Goal: Obtain resource: Download file/media

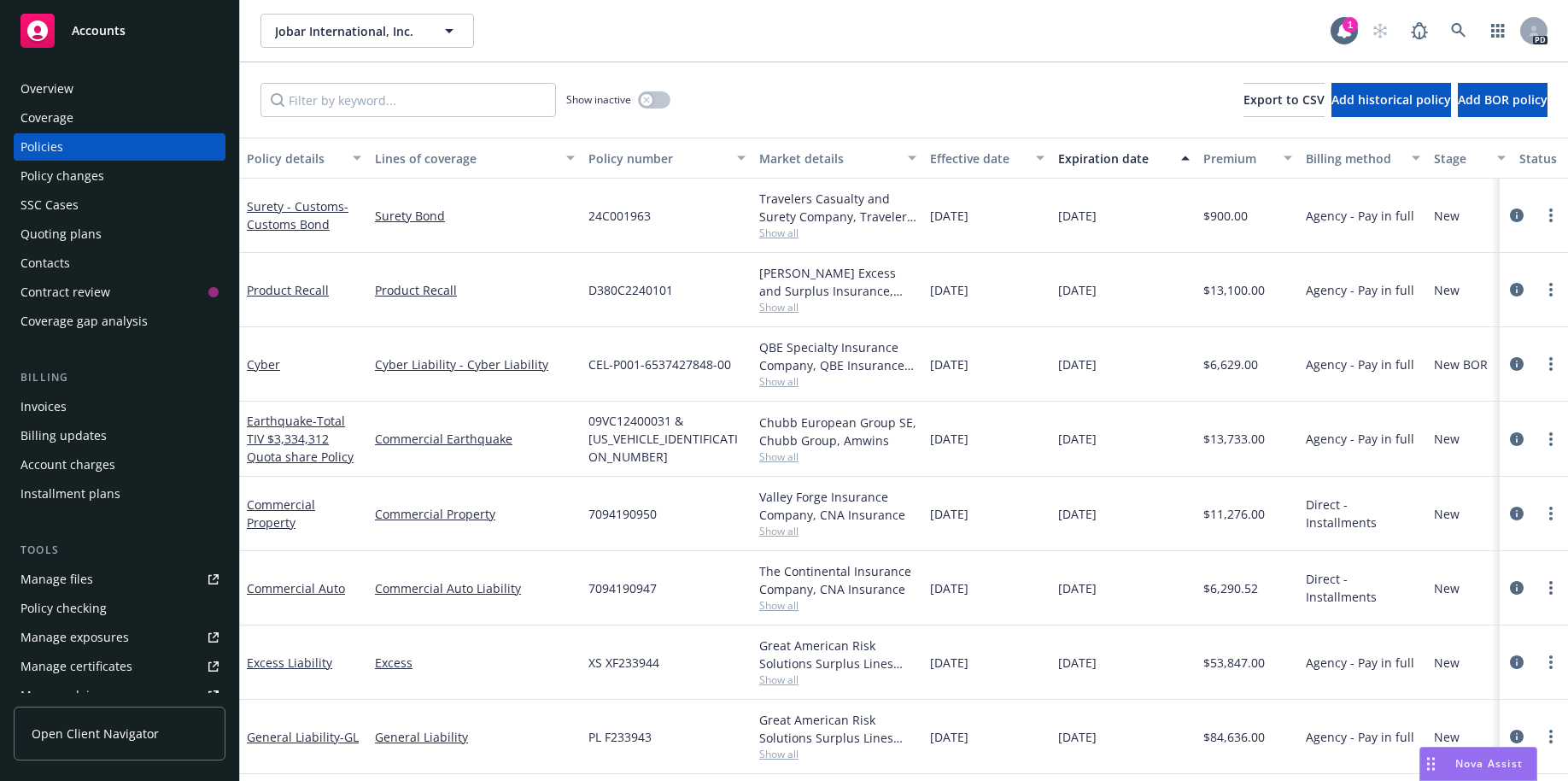
click at [64, 232] on div "Quoting plans" at bounding box center [61, 234] width 81 height 28
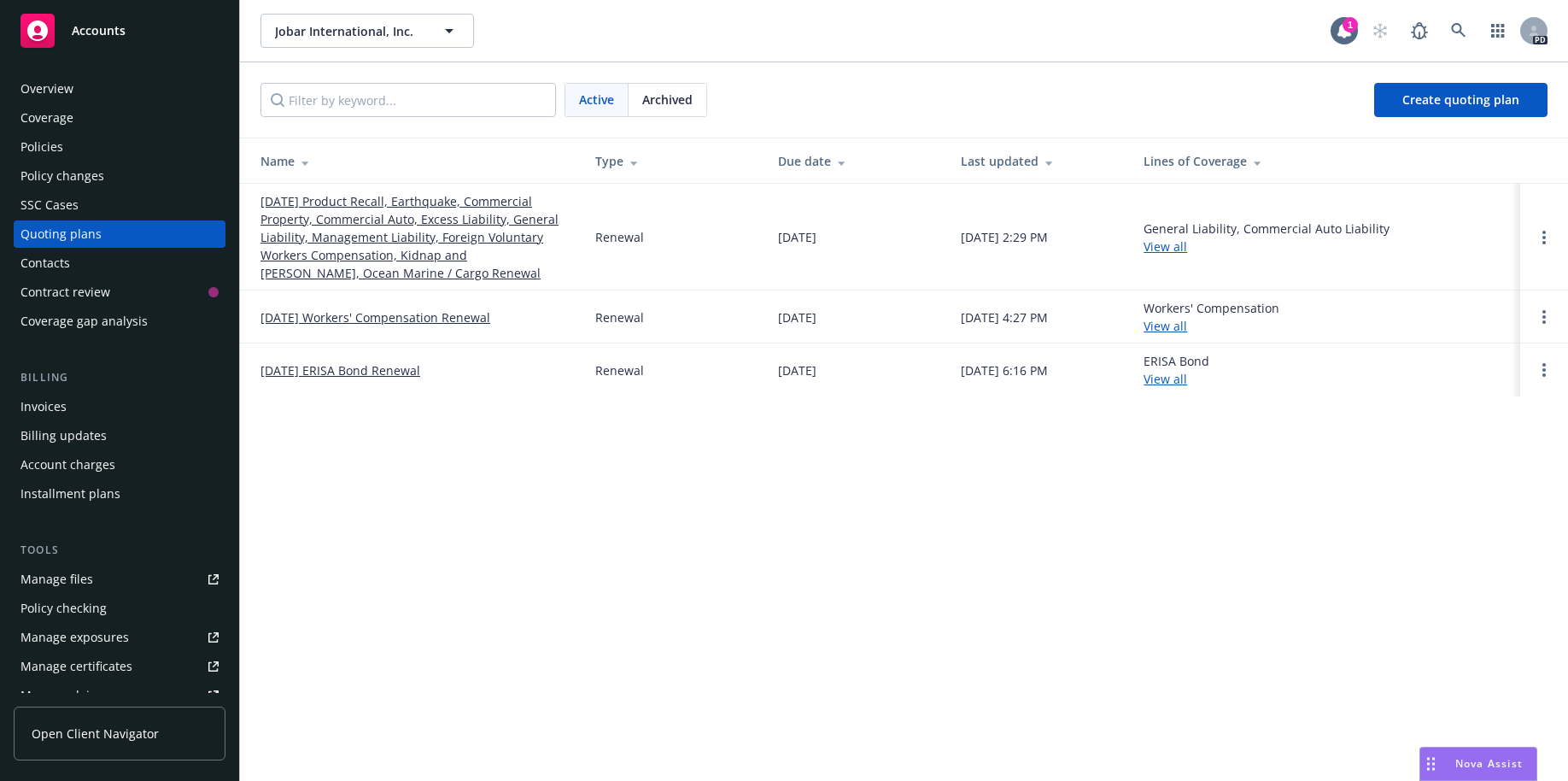
click at [677, 98] on span "Archived" at bounding box center [667, 99] width 51 height 18
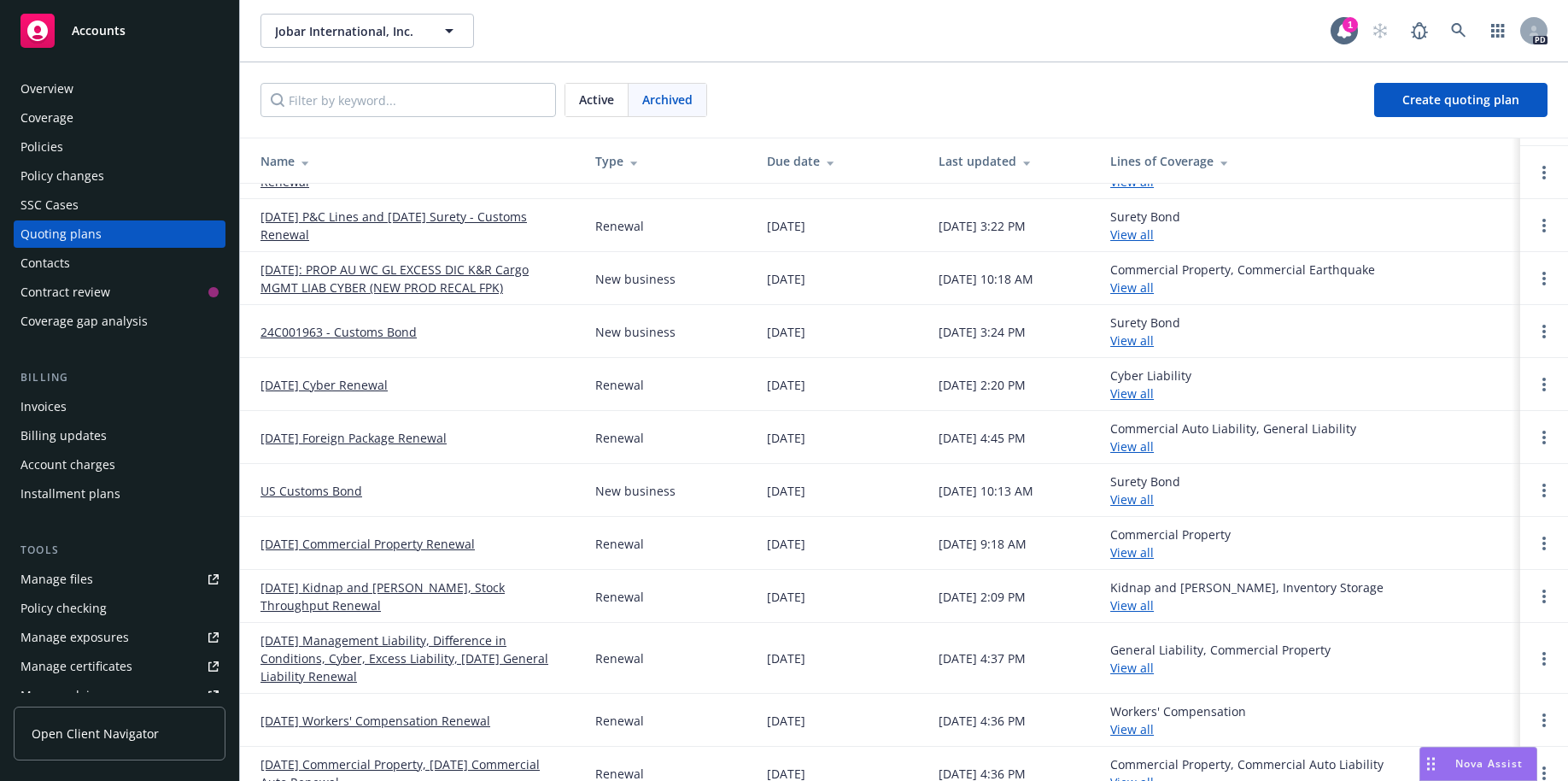
scroll to position [109, 0]
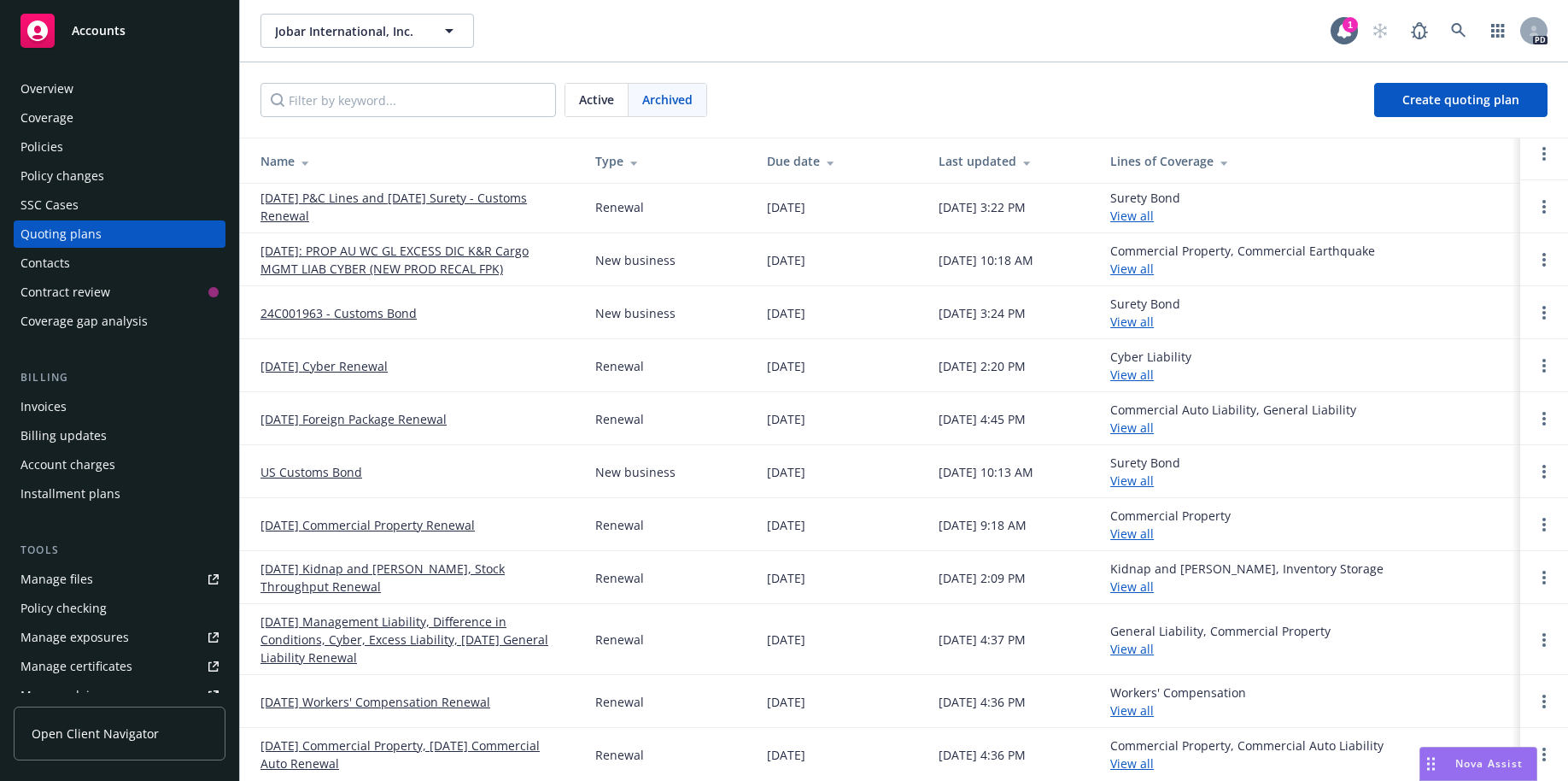
click at [365, 751] on link "08/24/24 Commercial Property, 08/25/24 Commercial Auto Renewal" at bounding box center [414, 754] width 308 height 36
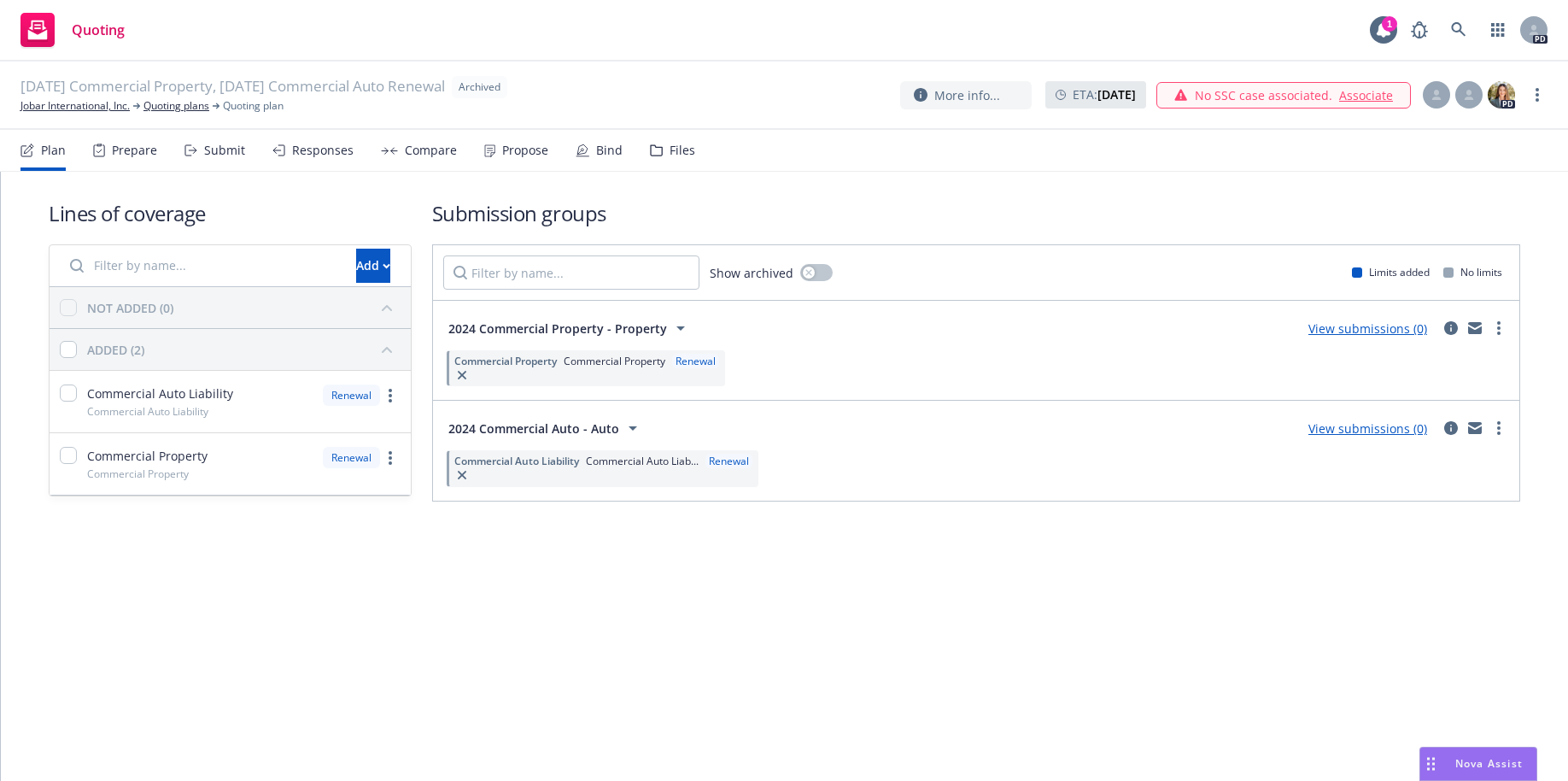
click at [674, 152] on div "Files" at bounding box center [683, 151] width 26 height 14
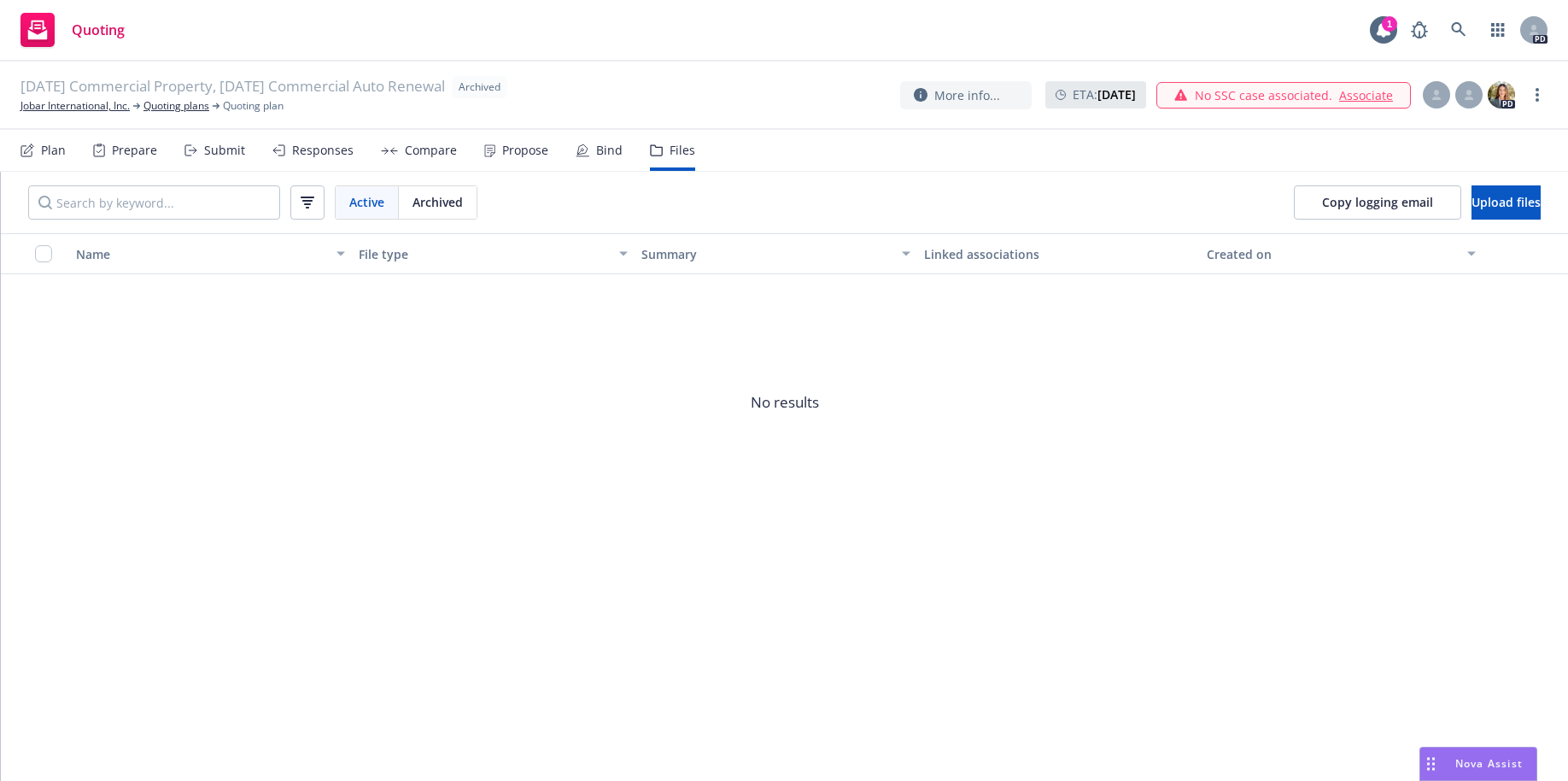
click at [442, 192] on div "Archived" at bounding box center [438, 203] width 77 height 33
click at [443, 197] on span "Archived" at bounding box center [438, 201] width 51 height 18
click at [98, 101] on link "Jobar International, Inc." at bounding box center [75, 106] width 109 height 15
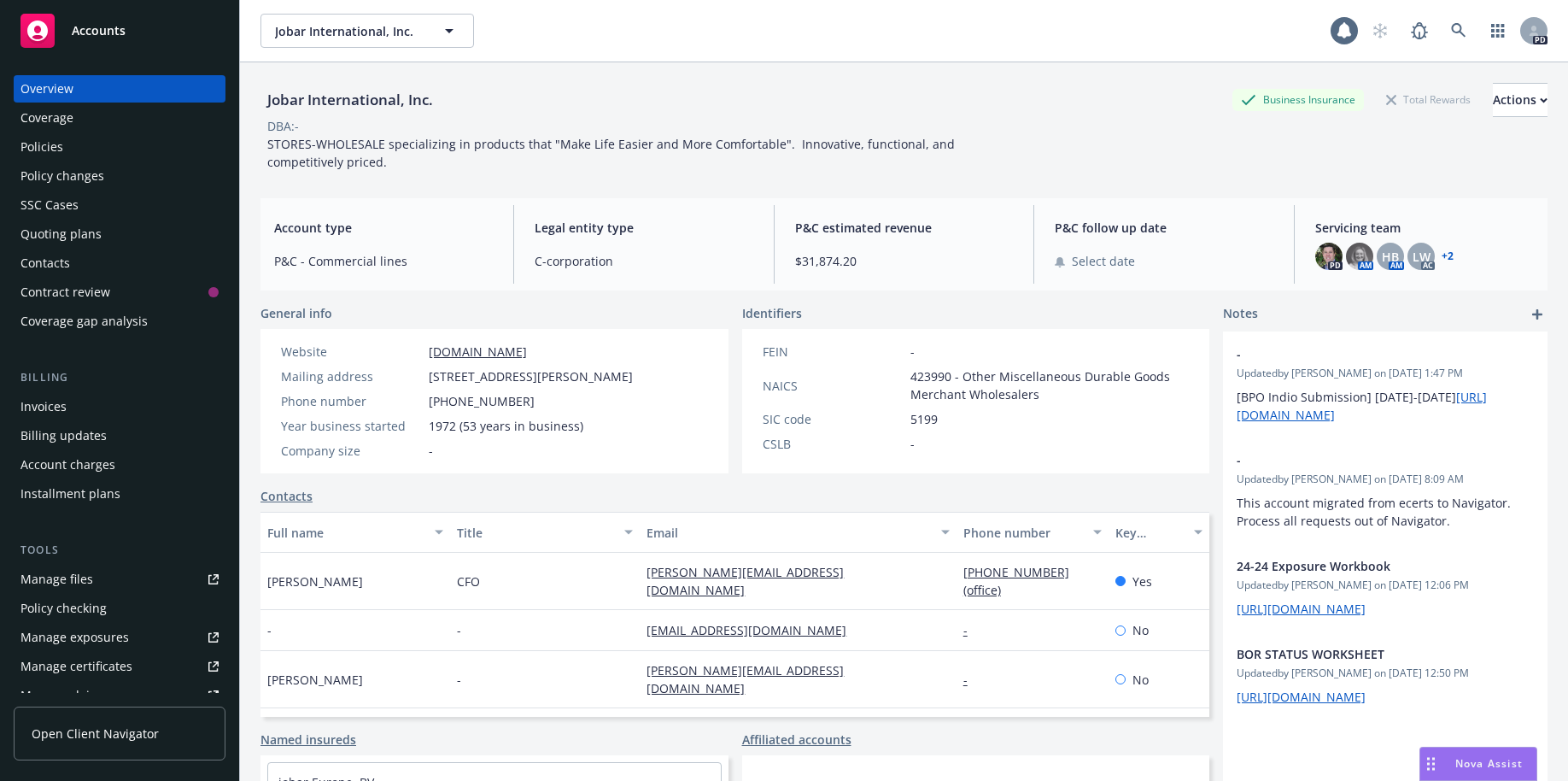
scroll to position [210, 0]
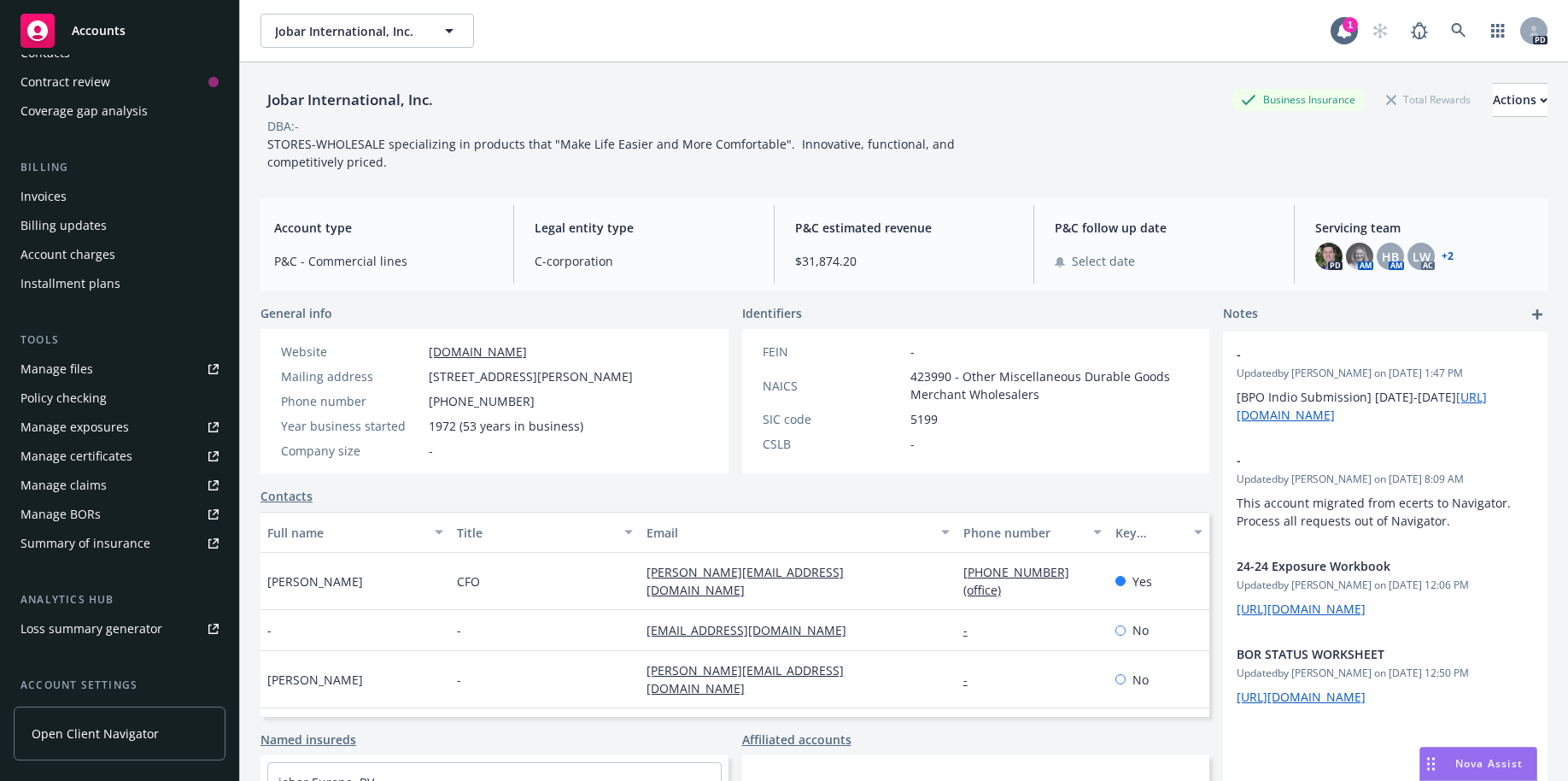
click at [208, 366] on icon at bounding box center [213, 369] width 10 height 10
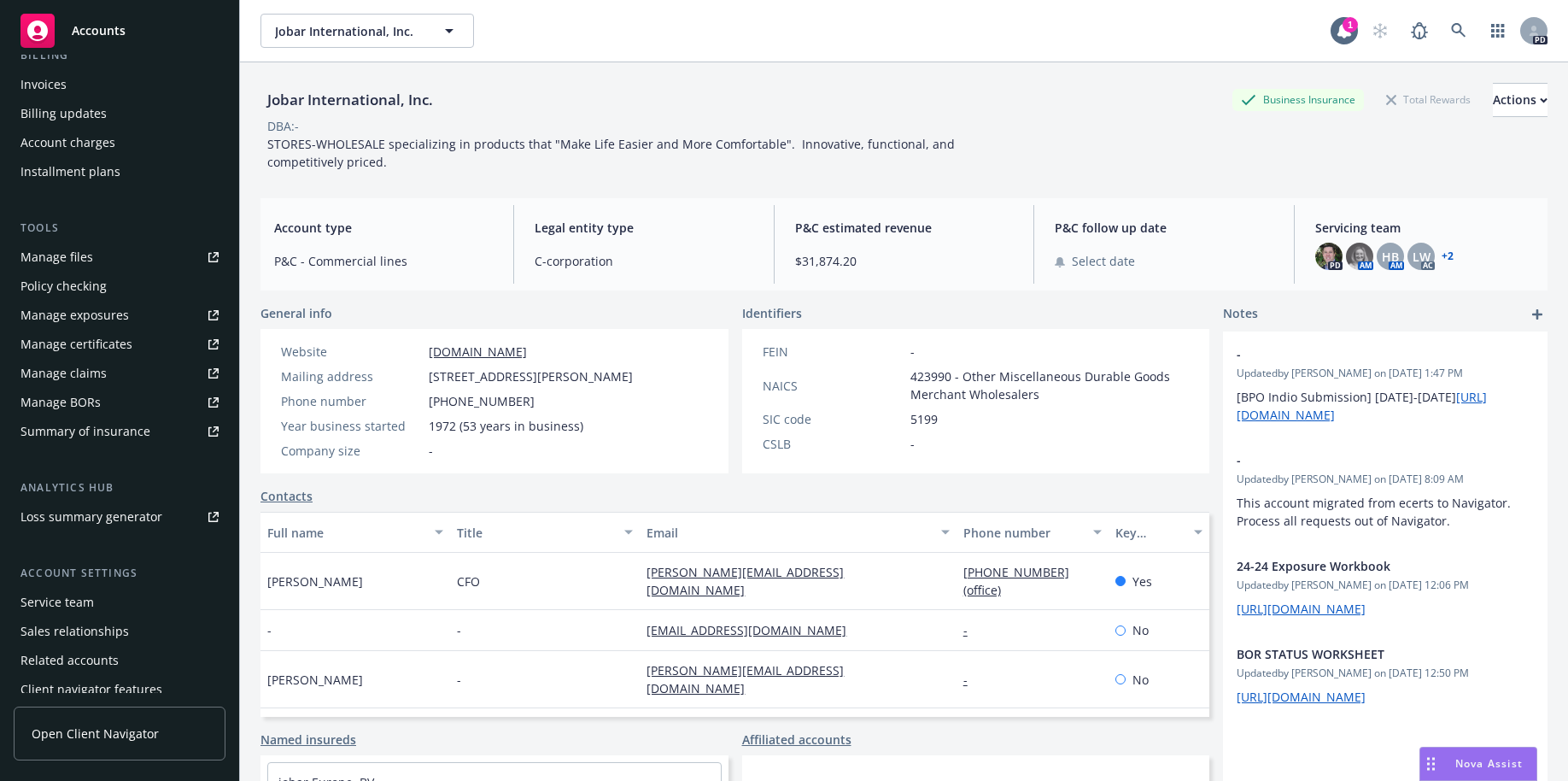
scroll to position [361, 0]
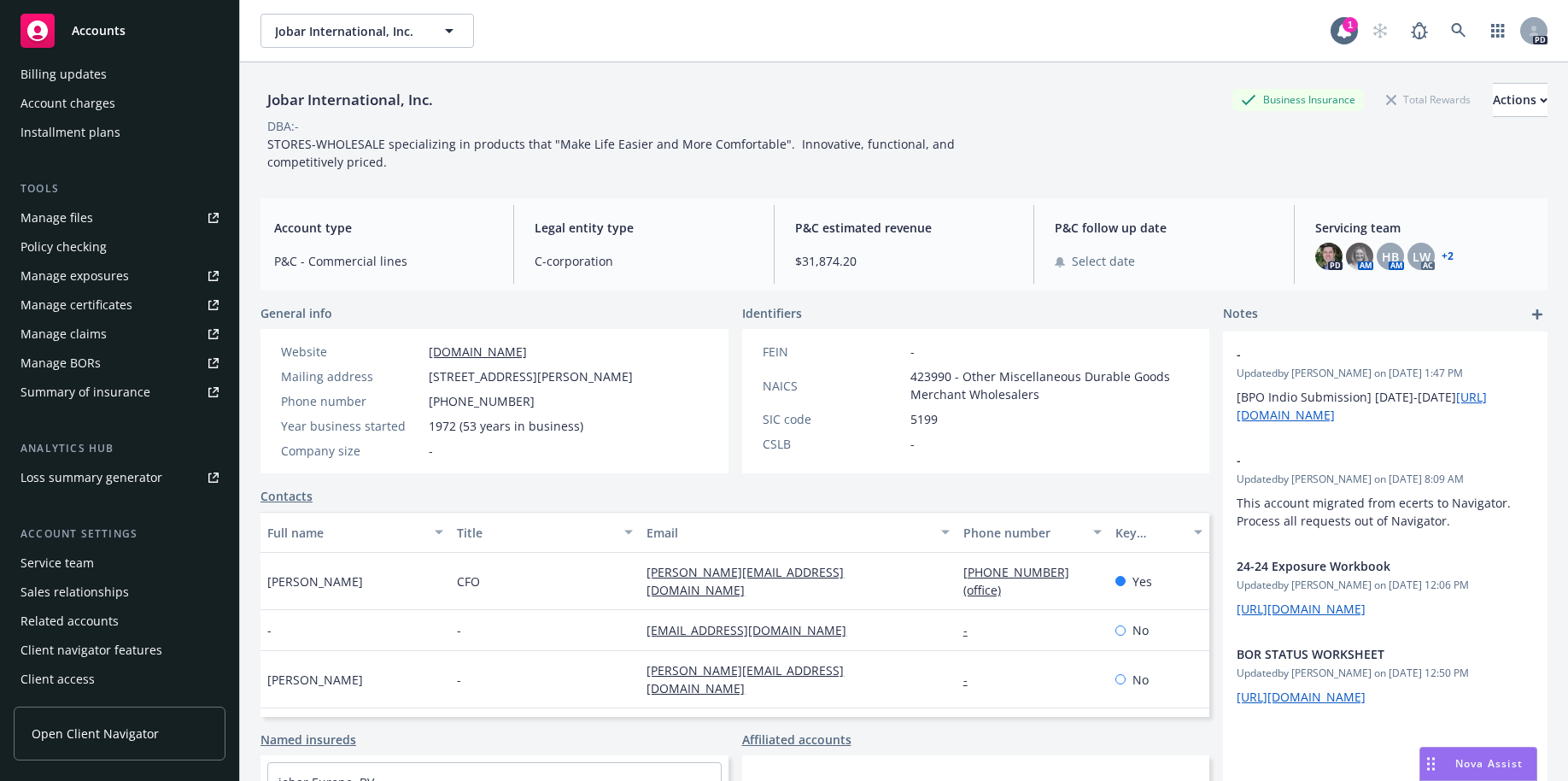
click at [45, 566] on div "Service team" at bounding box center [57, 563] width 73 height 28
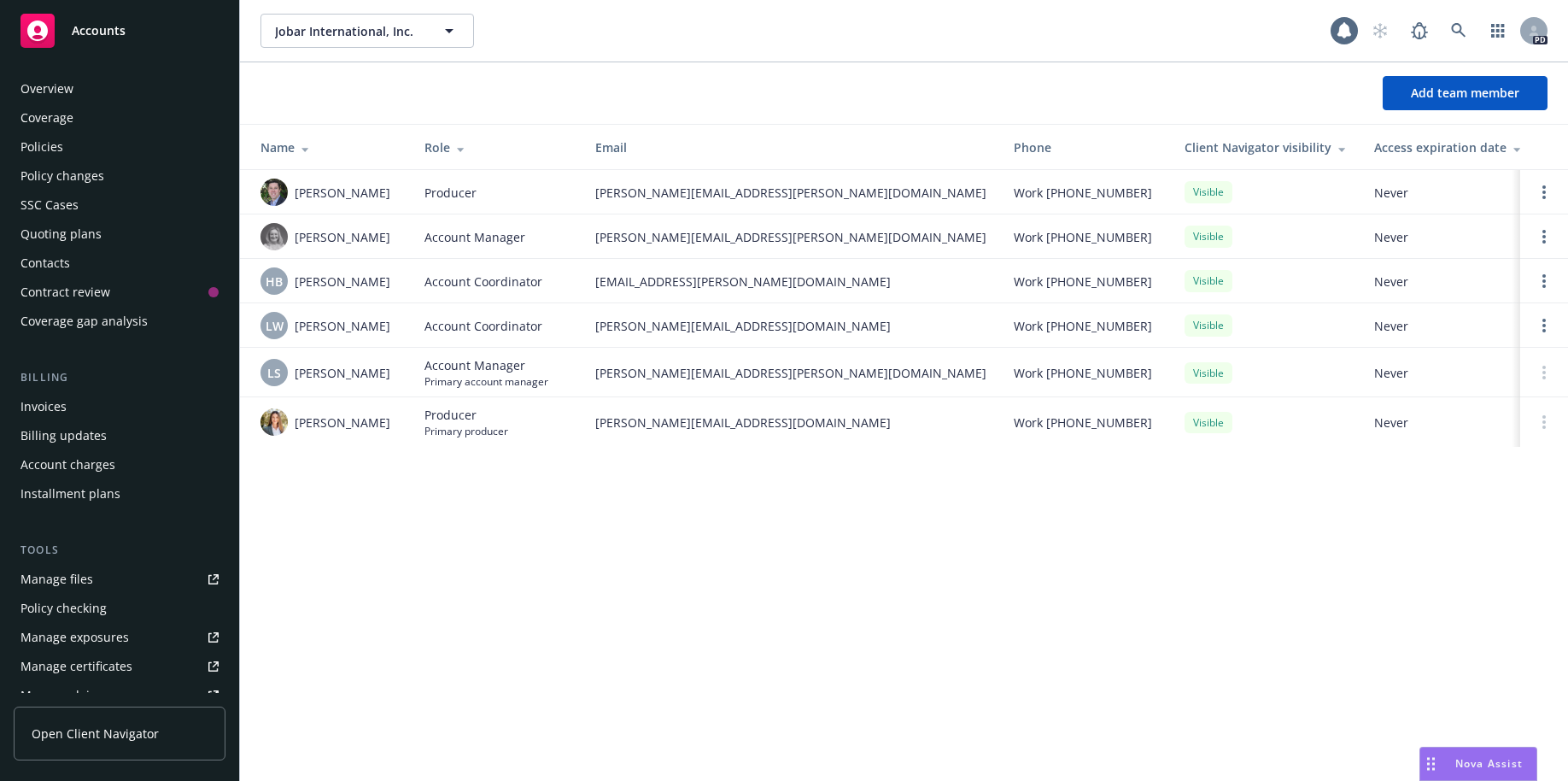
scroll to position [361, 0]
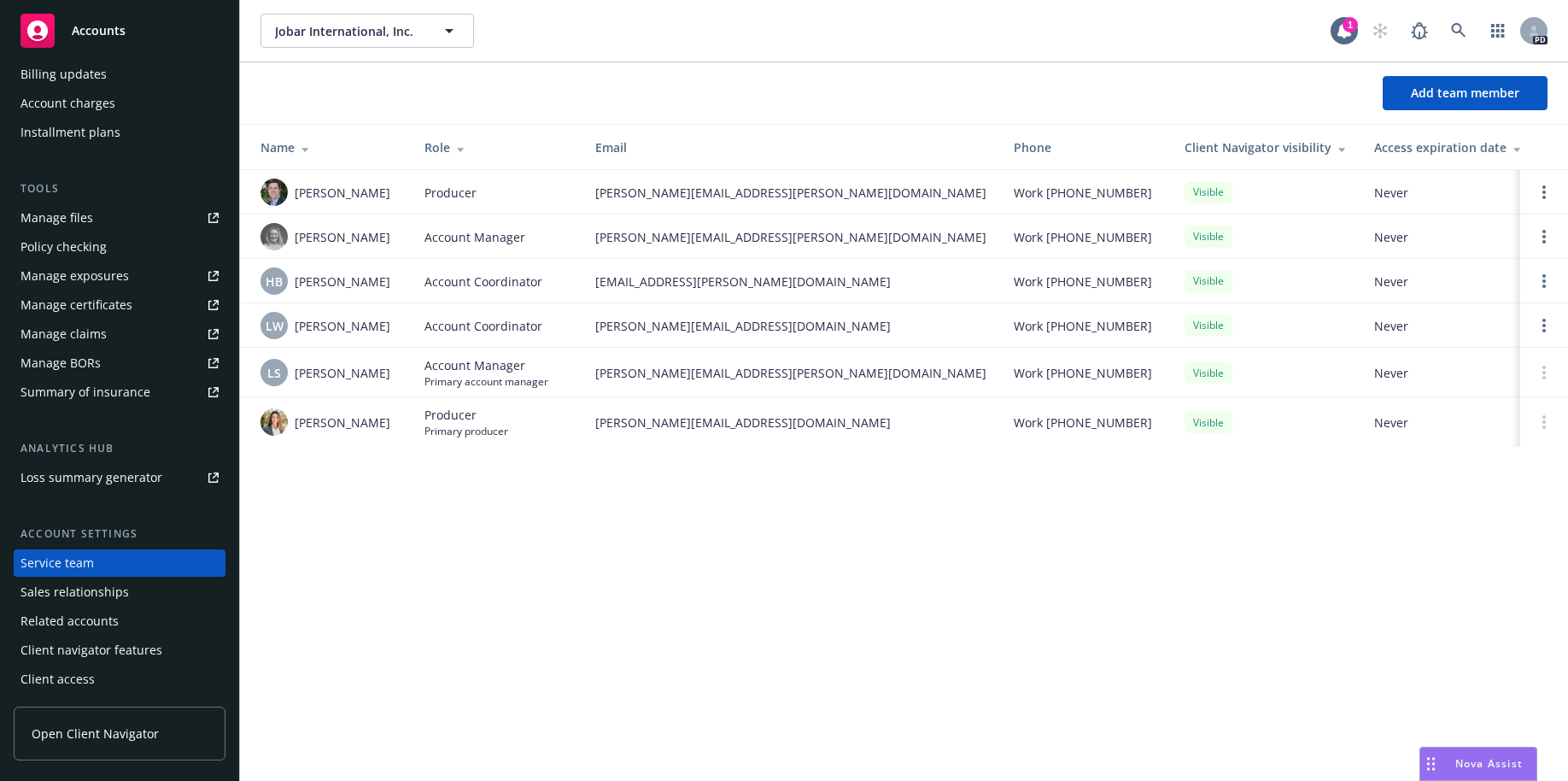
click at [46, 220] on div "Manage files" at bounding box center [57, 218] width 72 height 28
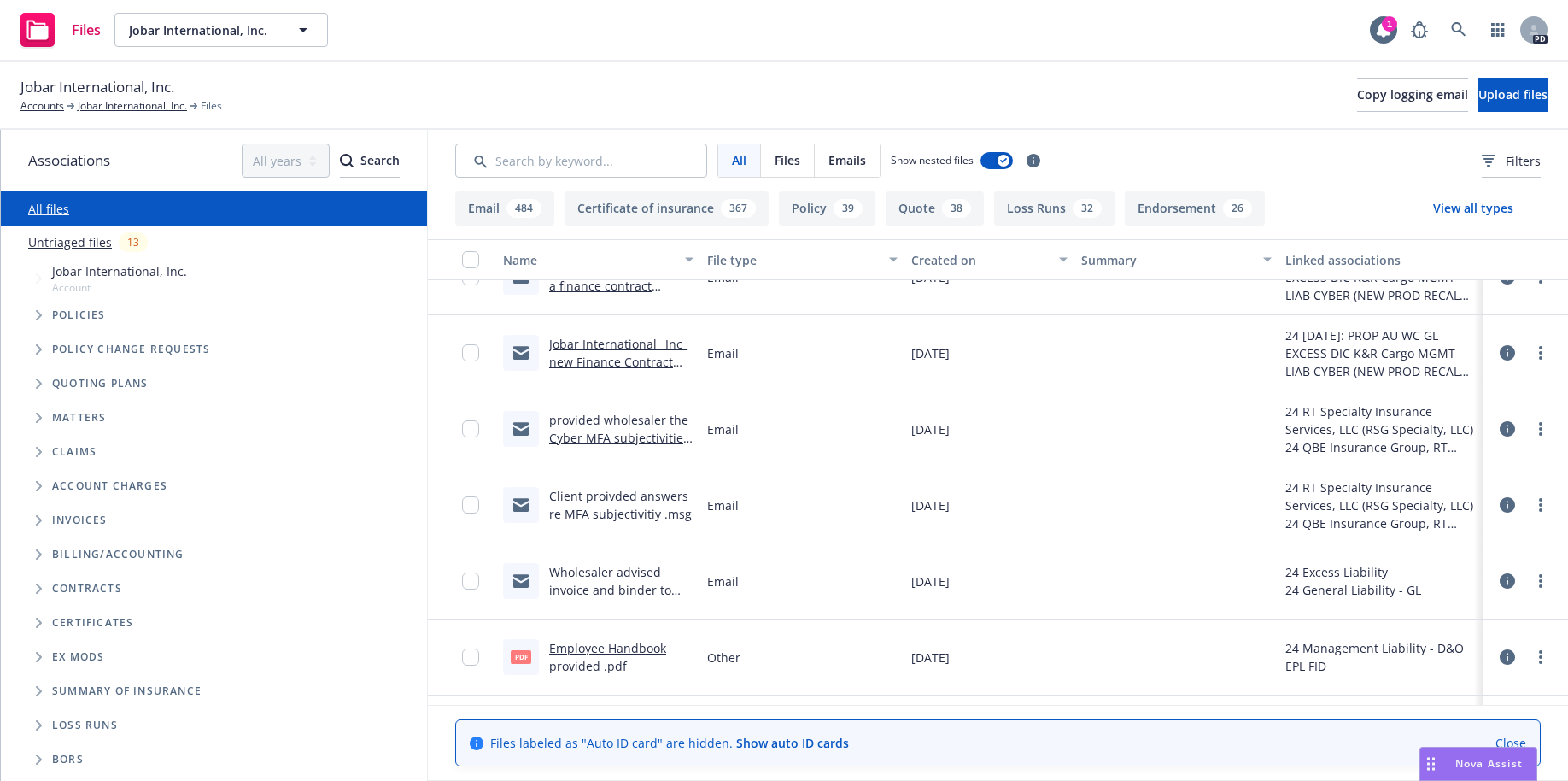
scroll to position [52777, 0]
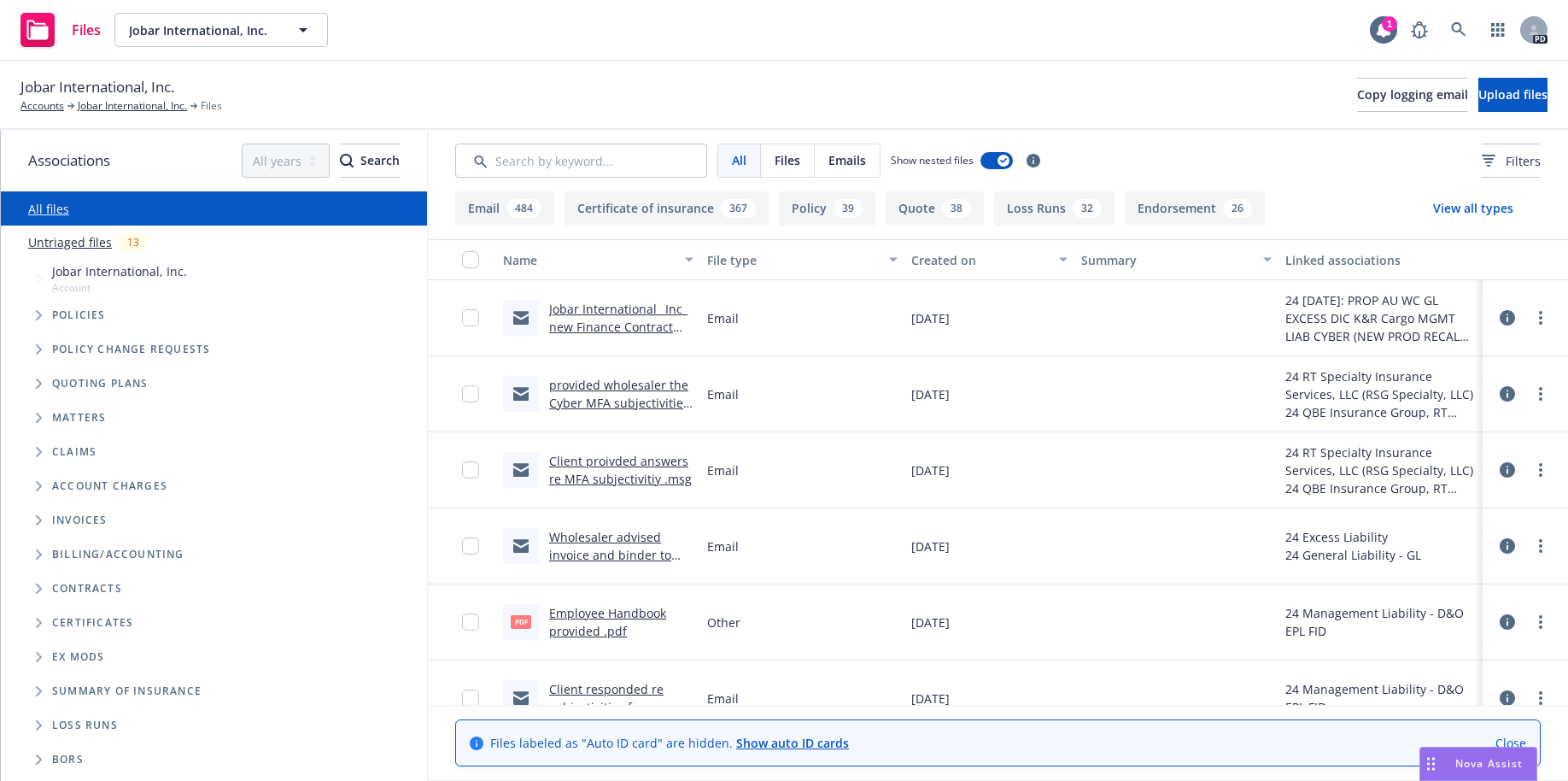
click at [599, 465] on link "Client proivded answers re MFA subjectivitiy .msg" at bounding box center [621, 470] width 143 height 34
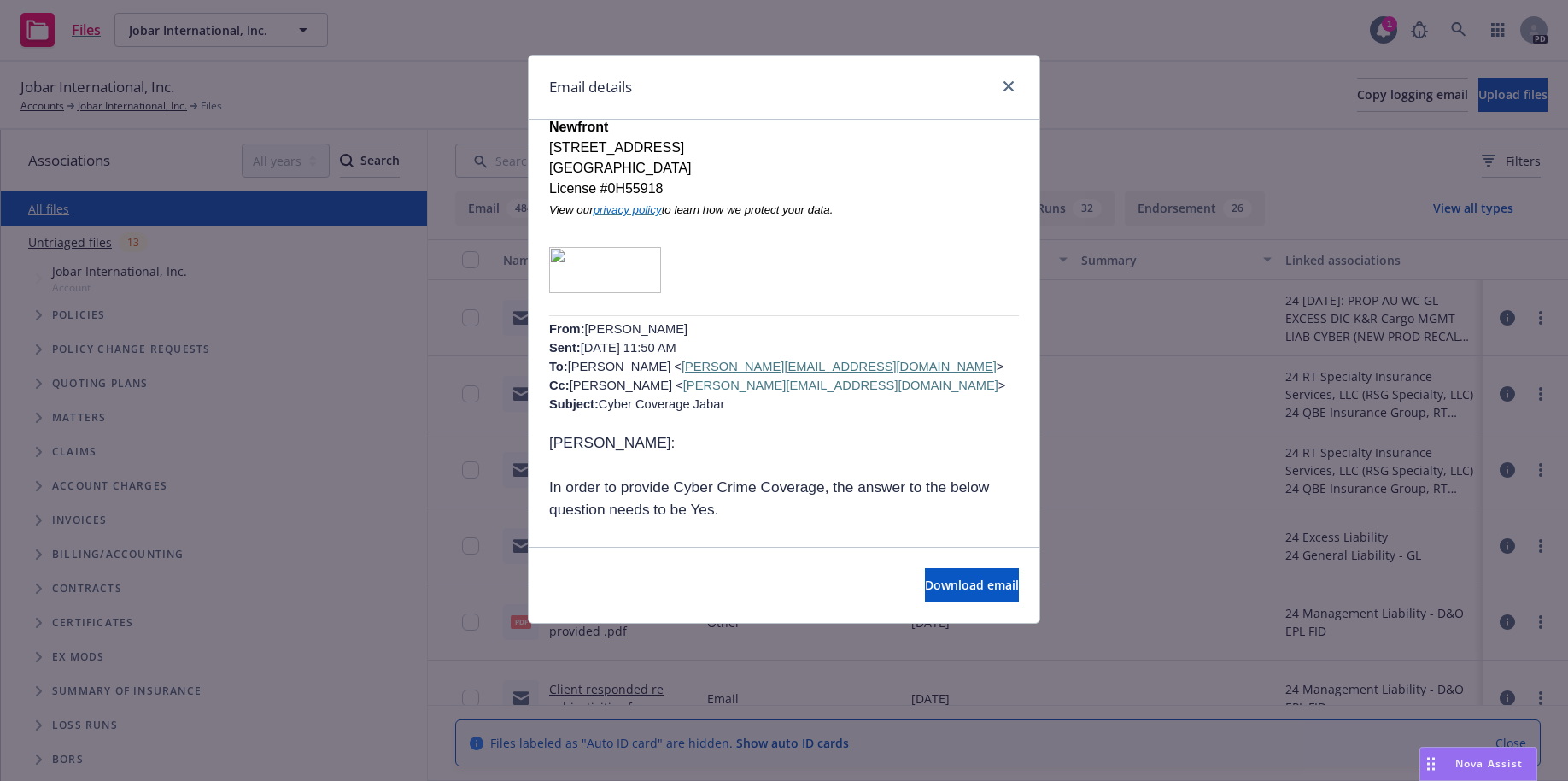
scroll to position [2444, 0]
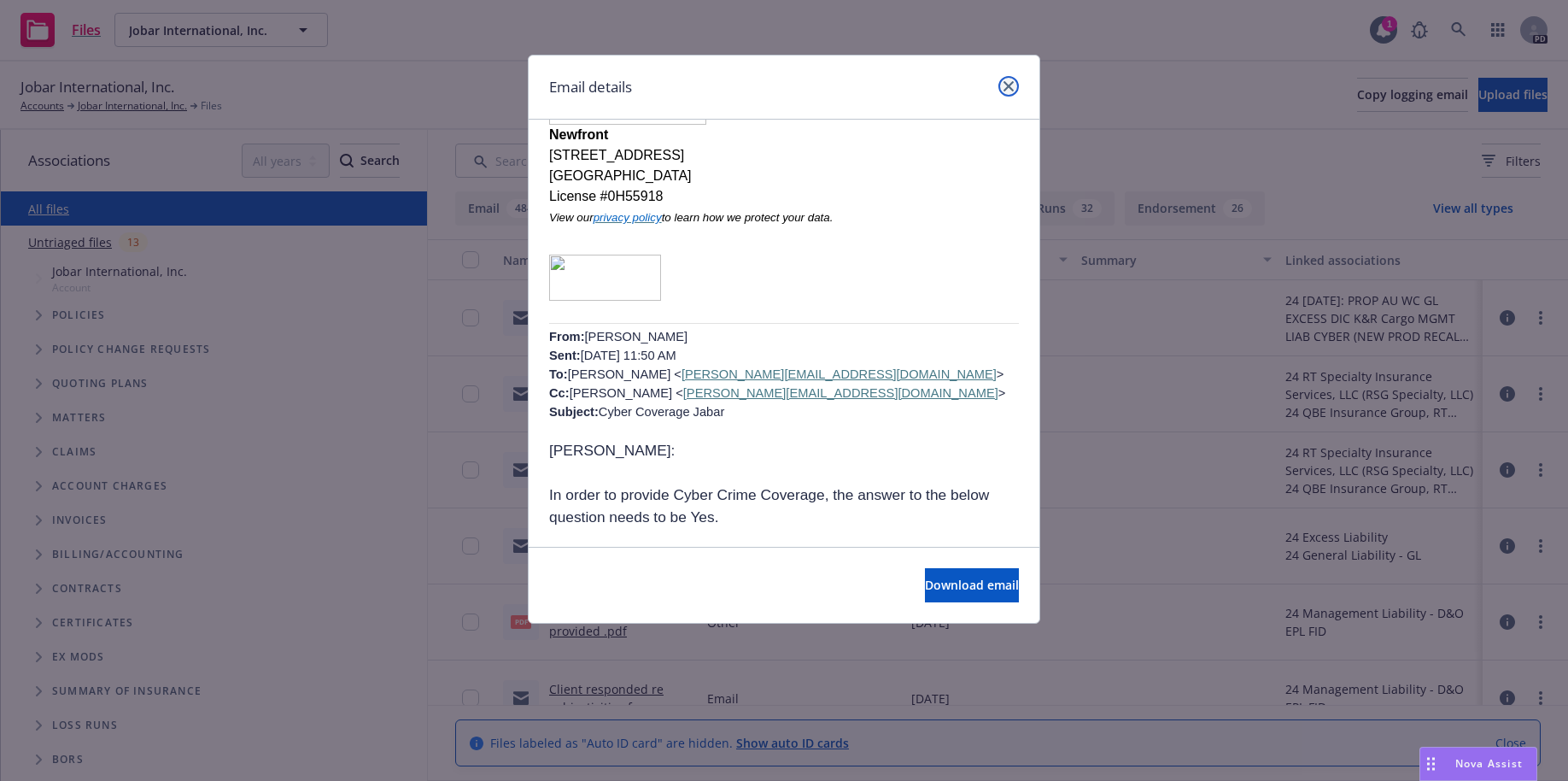
click at [1010, 79] on link "close" at bounding box center [1008, 86] width 21 height 21
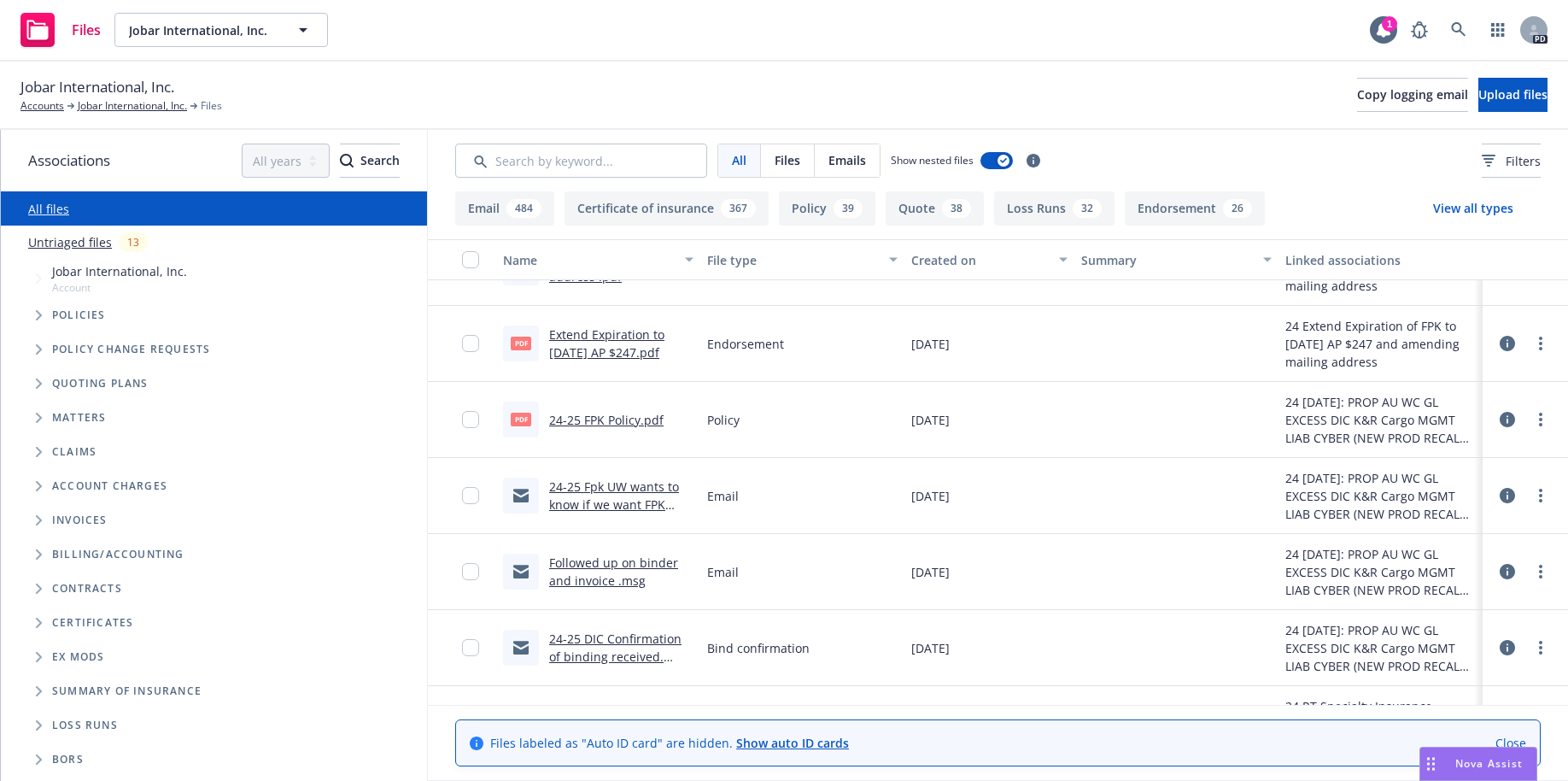
scroll to position [54987, 0]
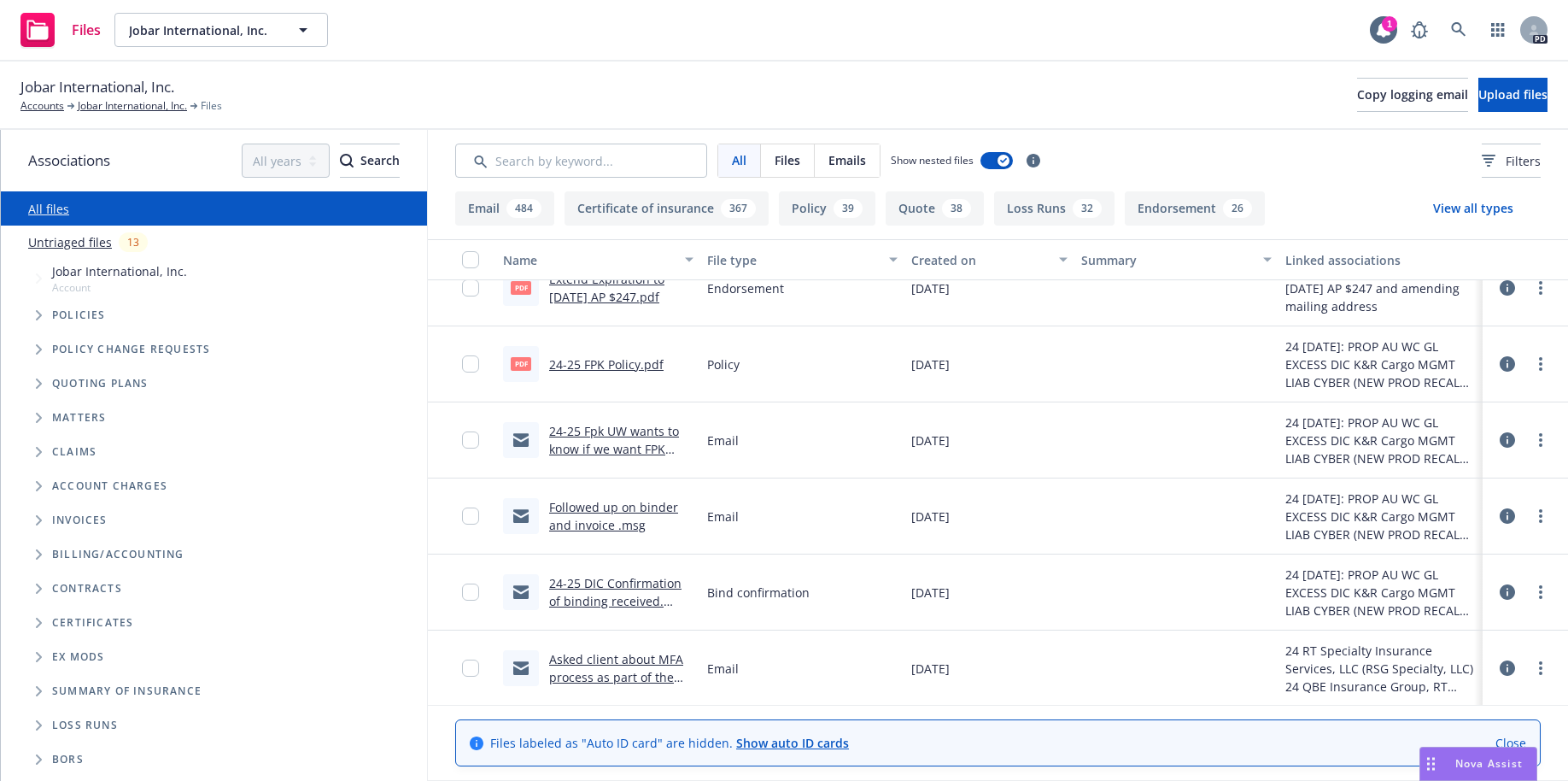
click at [591, 434] on link "24-25 Fpk UW wants to know if we want FPK policy extend as well..msg" at bounding box center [614, 458] width 130 height 70
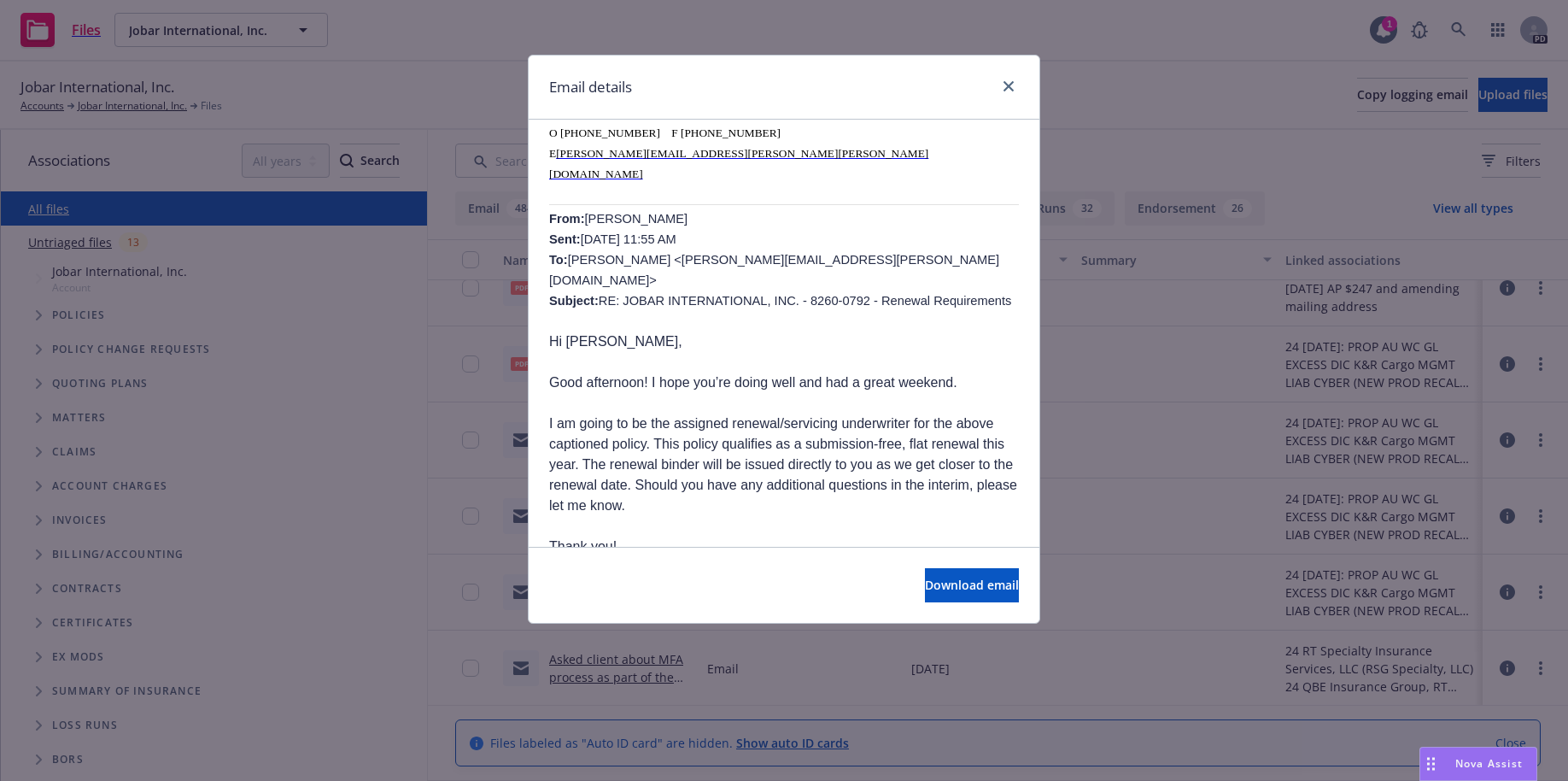
scroll to position [605, 0]
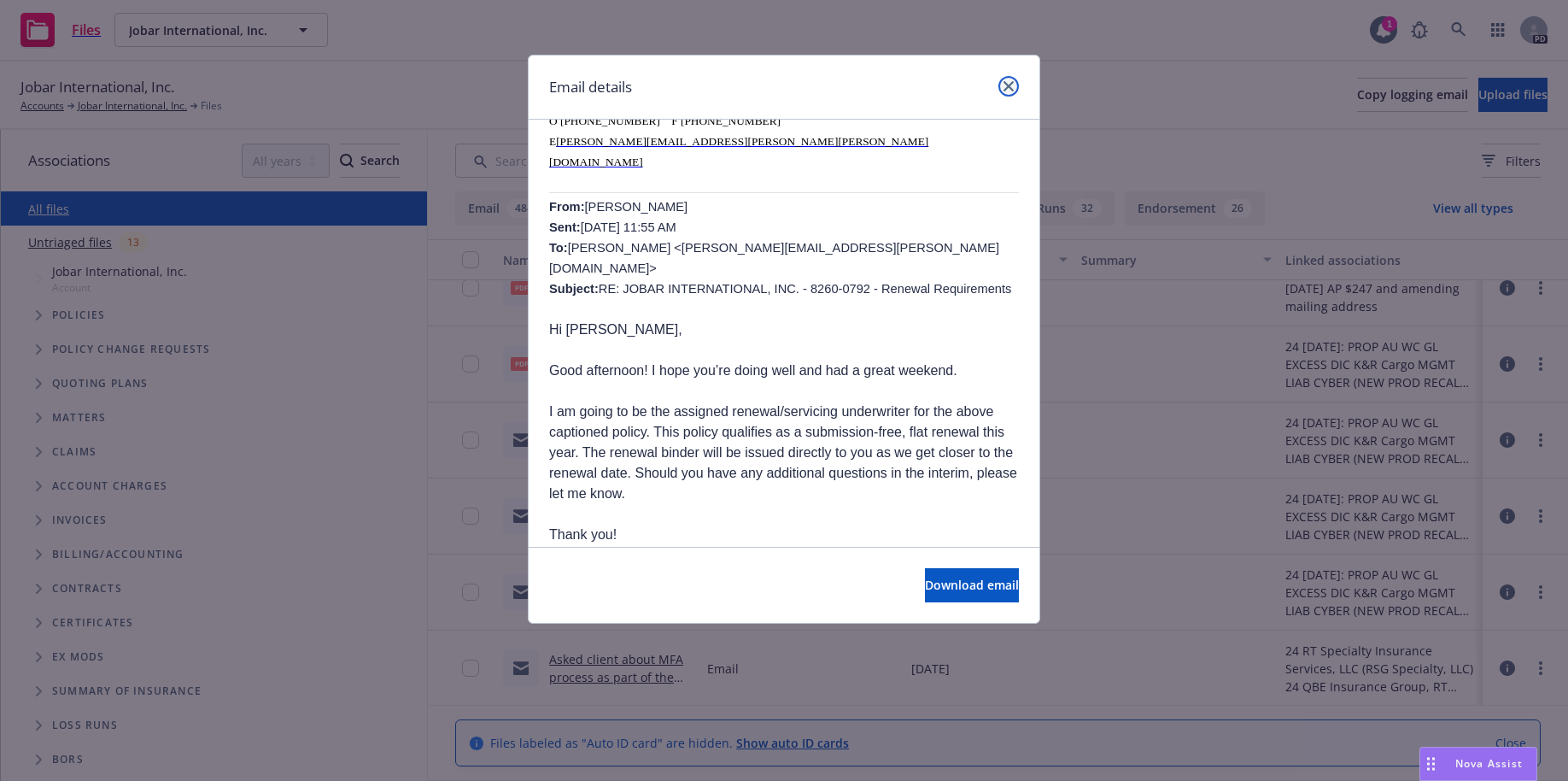
click at [1007, 89] on icon "close" at bounding box center [1008, 86] width 10 height 10
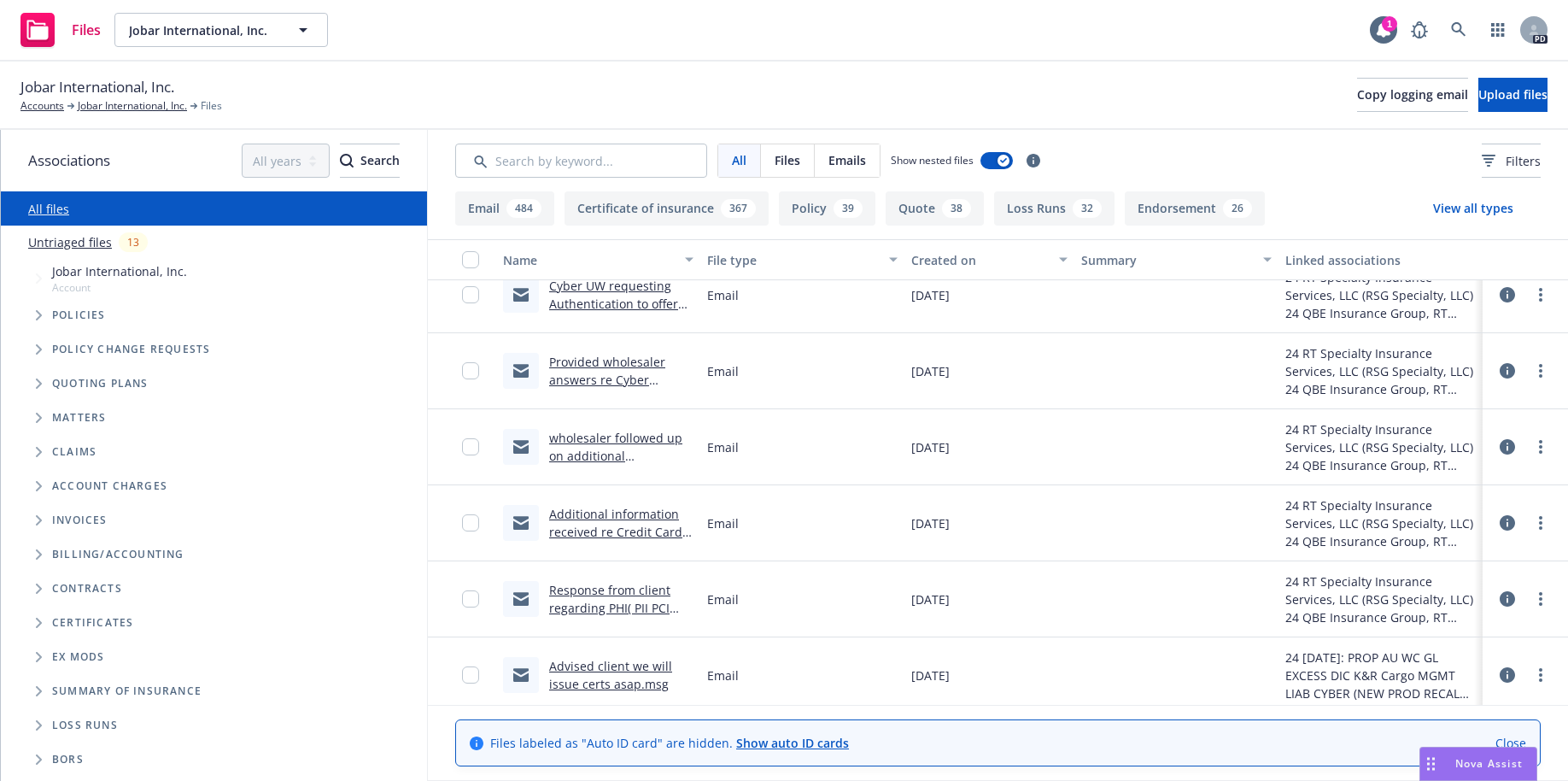
scroll to position [55466, 0]
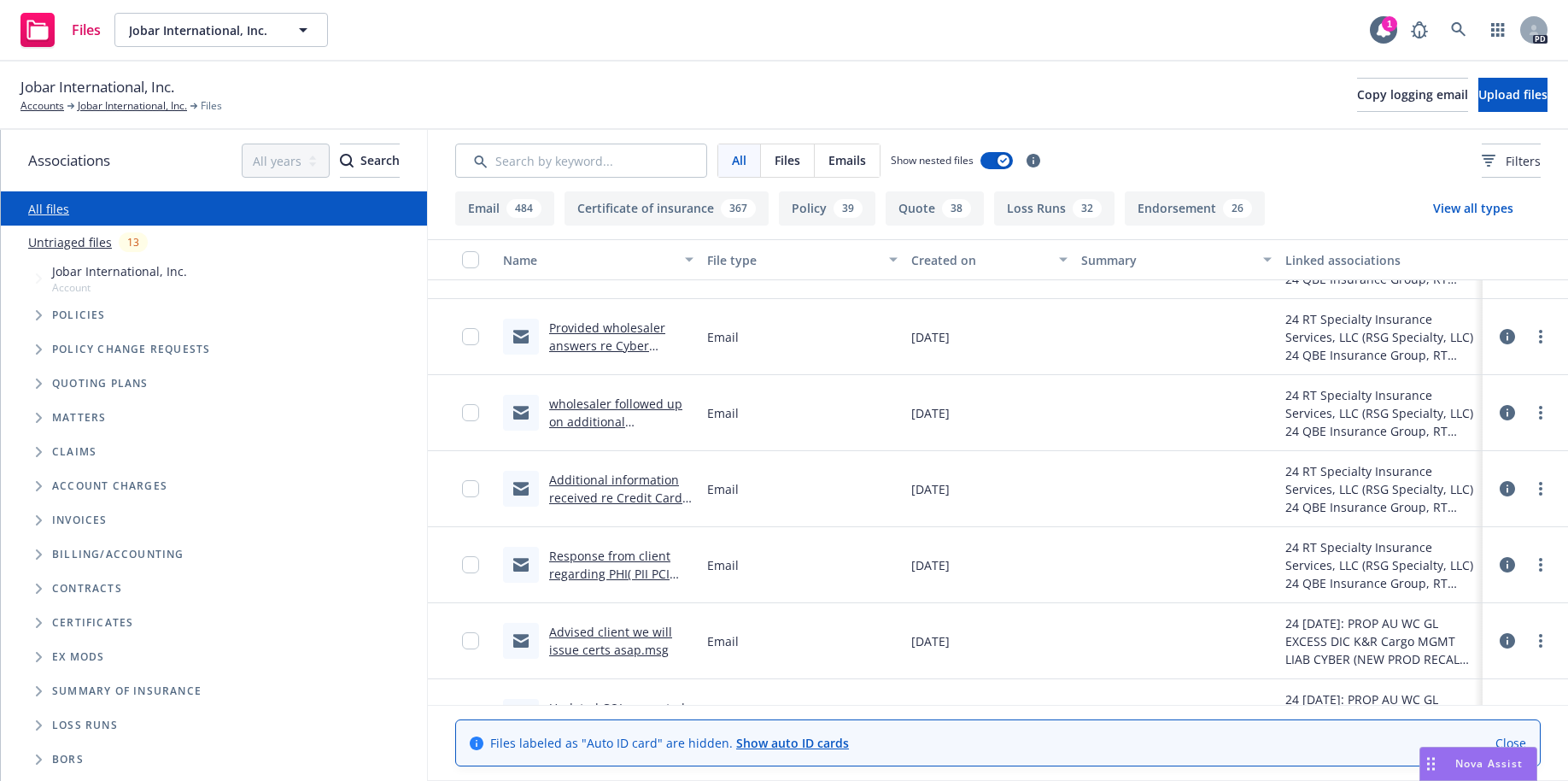
click at [584, 495] on link "Additional information received re Credit Card transactions and records kept .m…" at bounding box center [621, 506] width 144 height 70
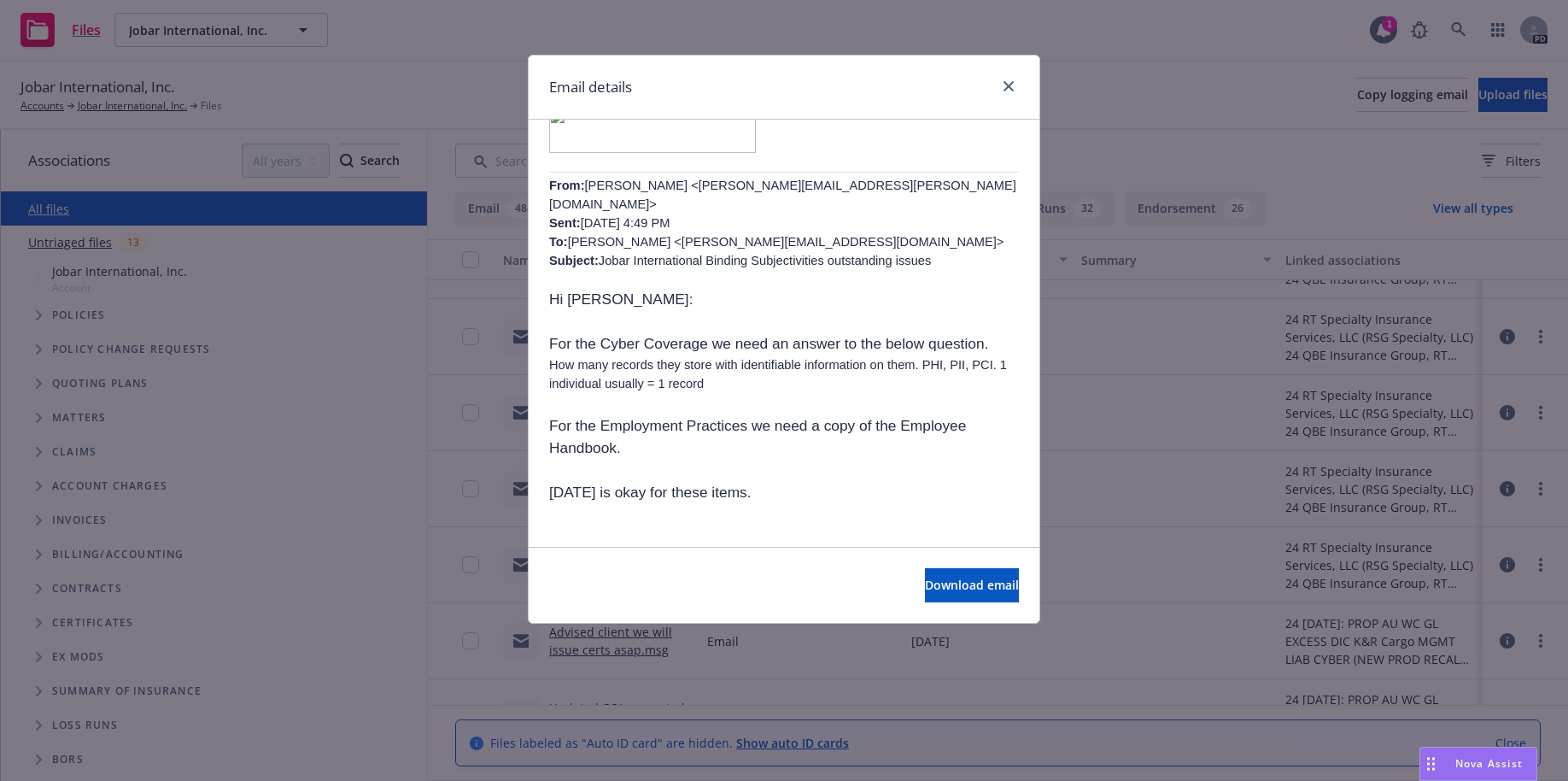
scroll to position [506, 0]
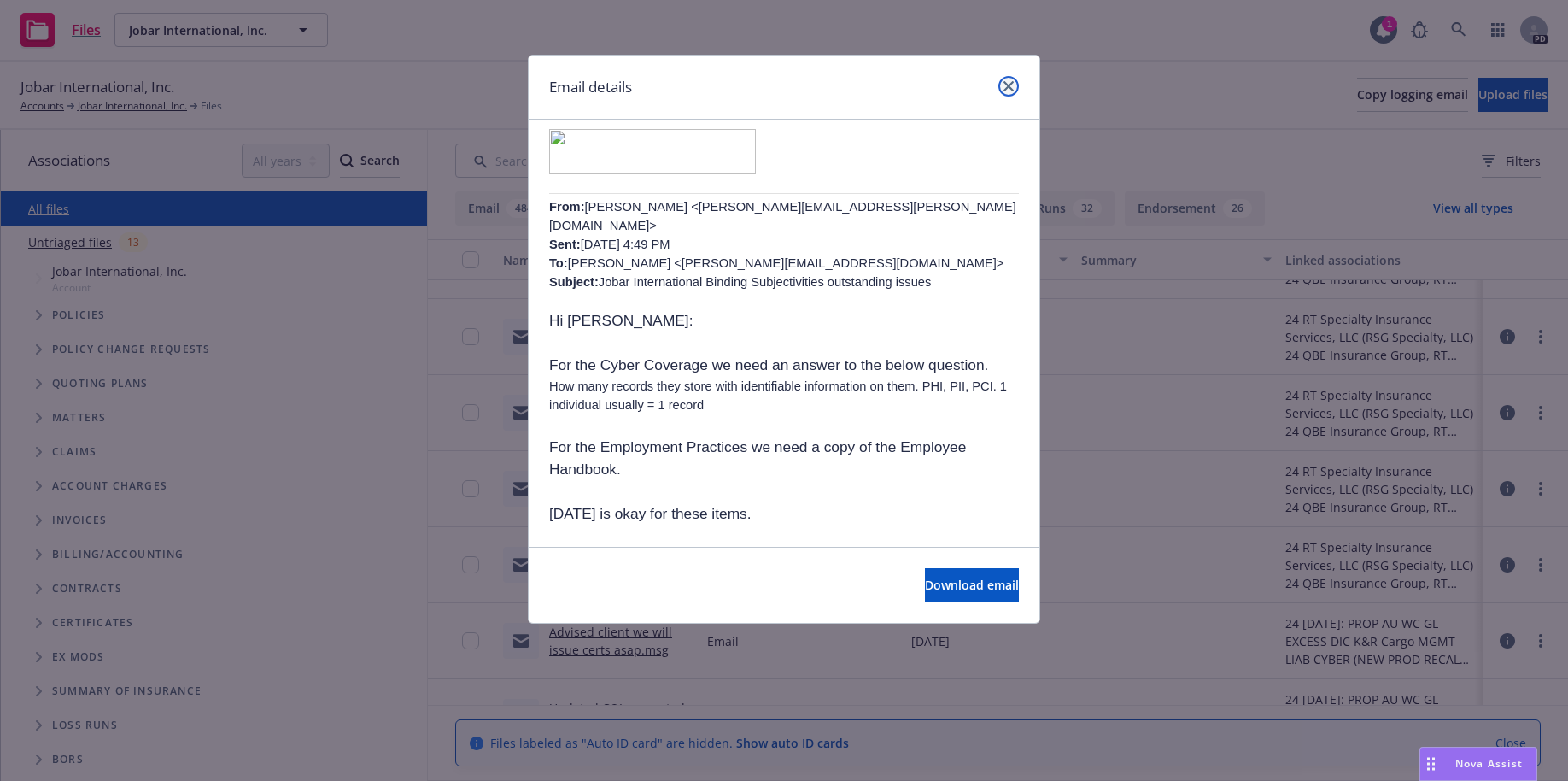
click at [1005, 89] on icon "close" at bounding box center [1008, 86] width 10 height 10
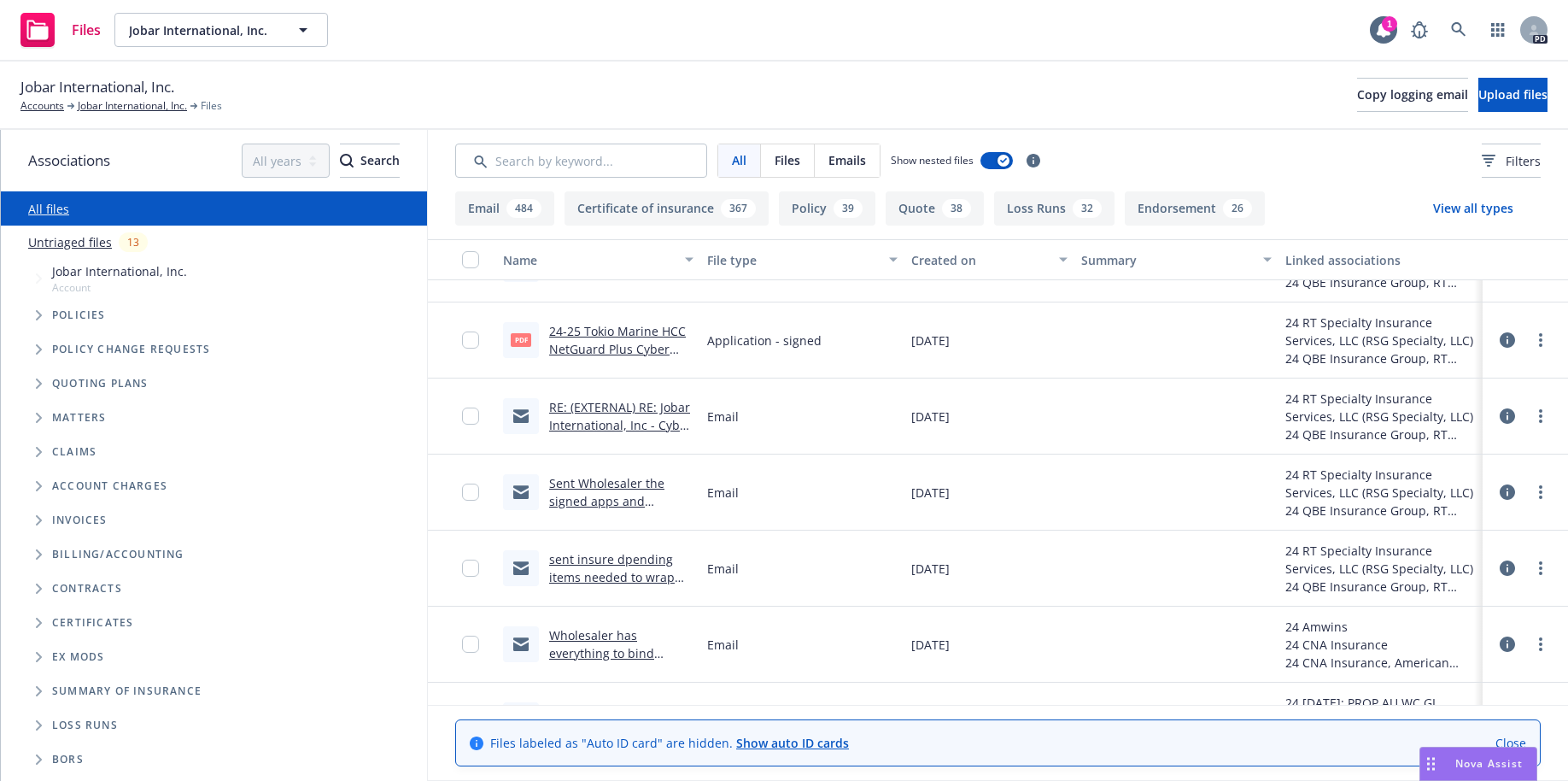
scroll to position [57299, 0]
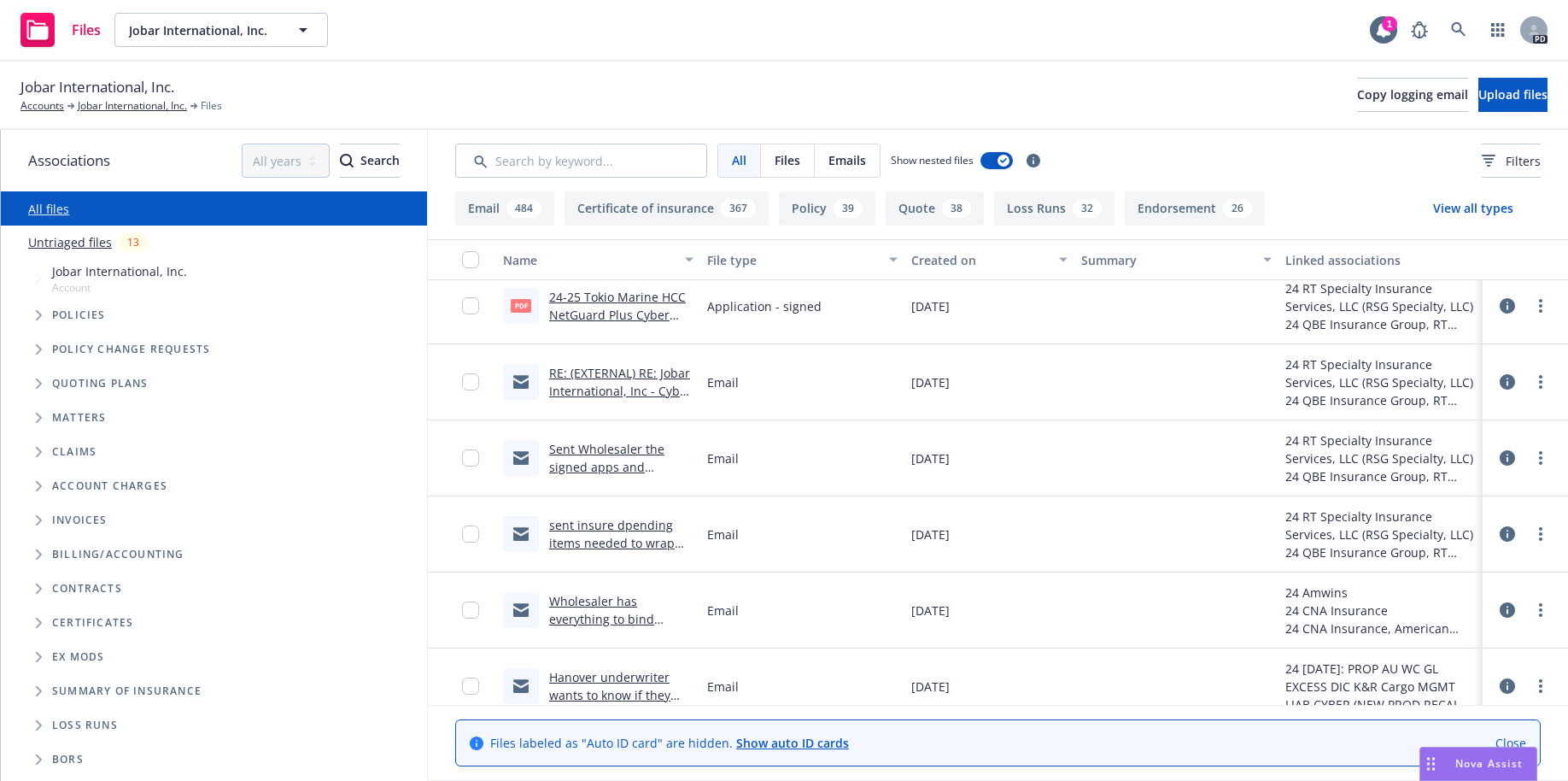
click at [585, 447] on link "Sent Wholesaler the signed apps and Warantee.msg" at bounding box center [607, 467] width 115 height 52
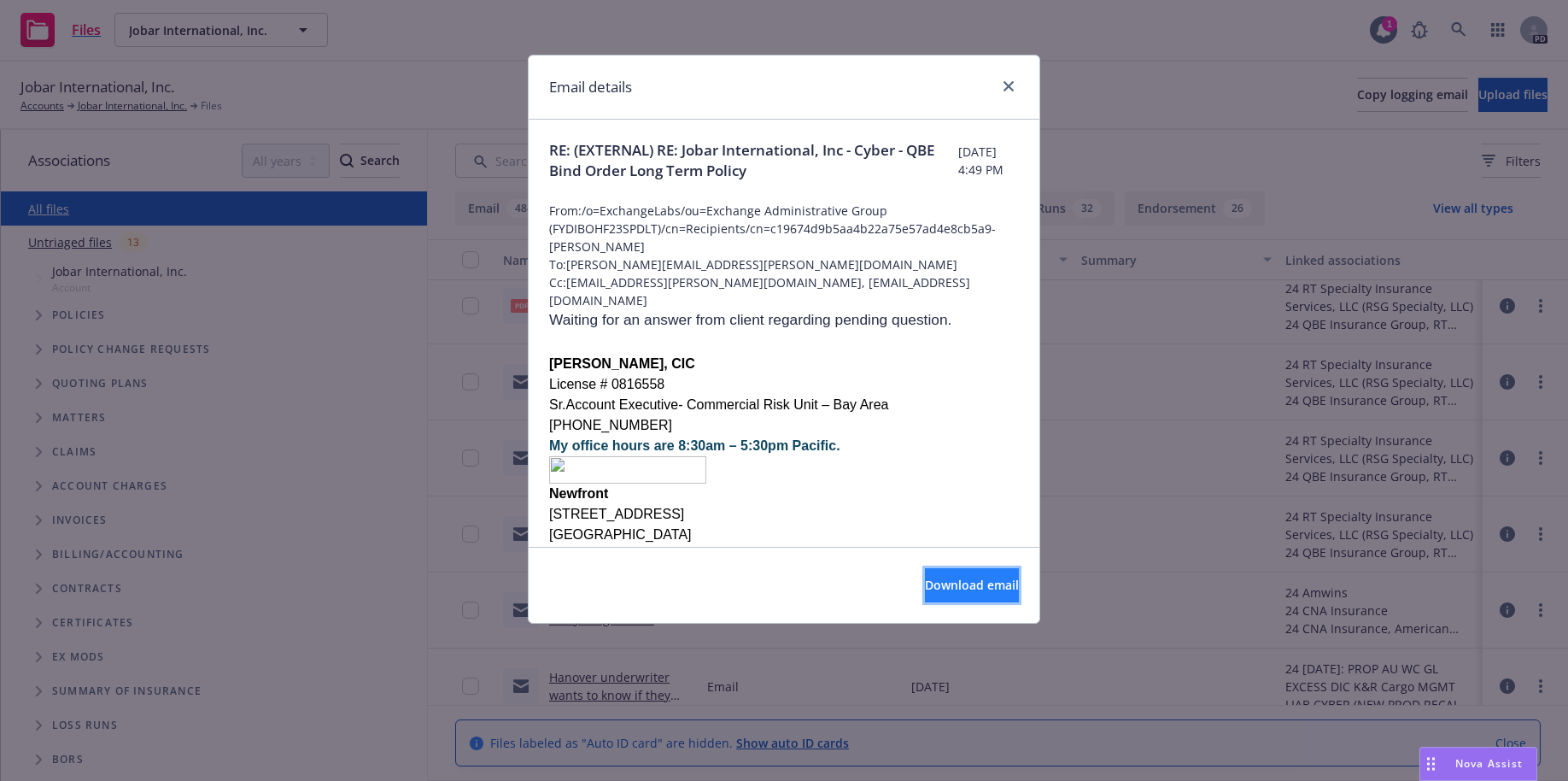
click at [940, 581] on span "Download email" at bounding box center [971, 584] width 94 height 16
click at [1003, 92] on link "close" at bounding box center [1008, 86] width 21 height 21
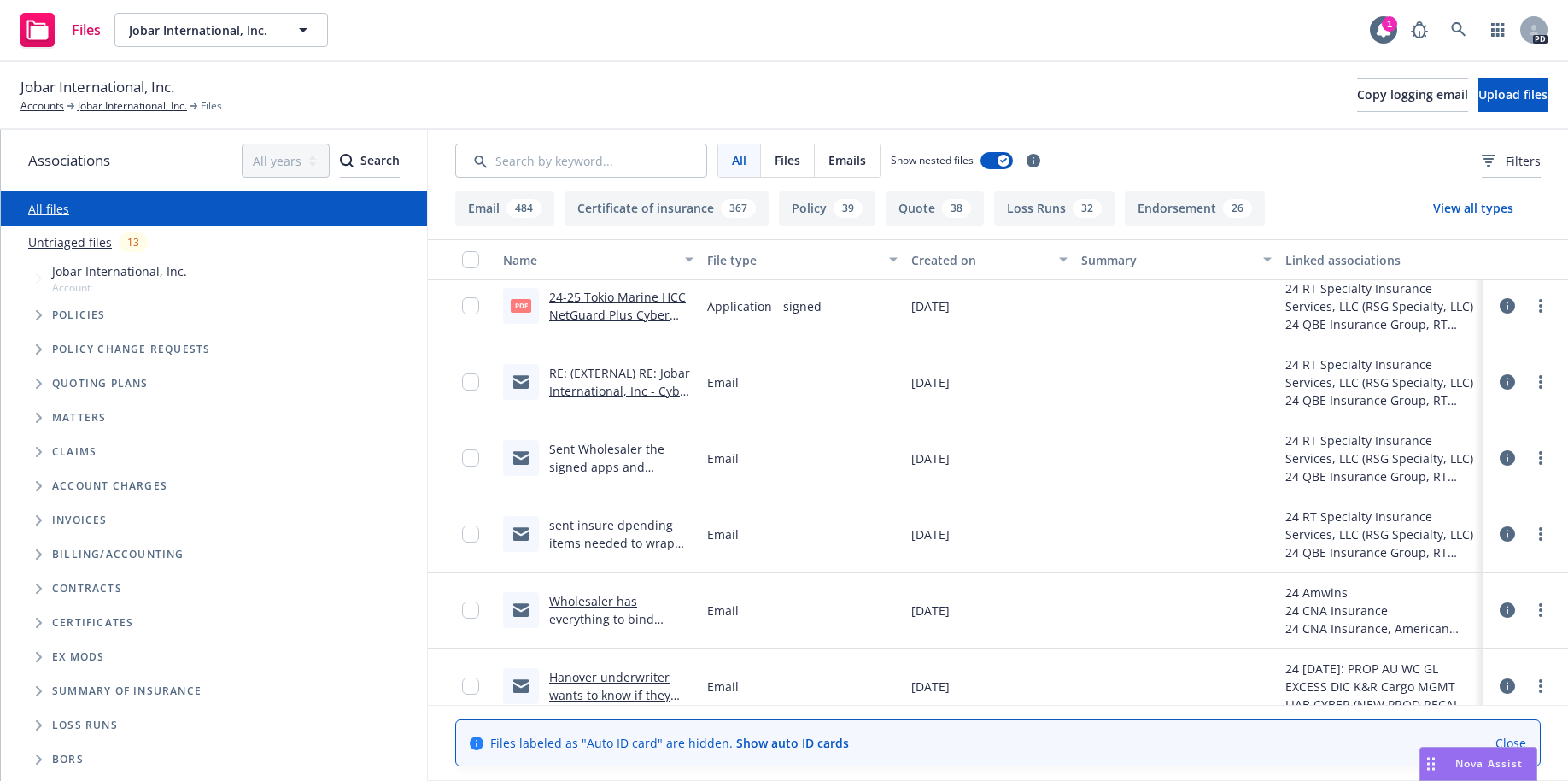
click at [573, 686] on div "Hanover underwriter wants to know if they should bind .msg" at bounding box center [622, 686] width 144 height 36
click at [587, 680] on link "Hanover underwriter wants to know if they should bind .msg" at bounding box center [609, 695] width 121 height 52
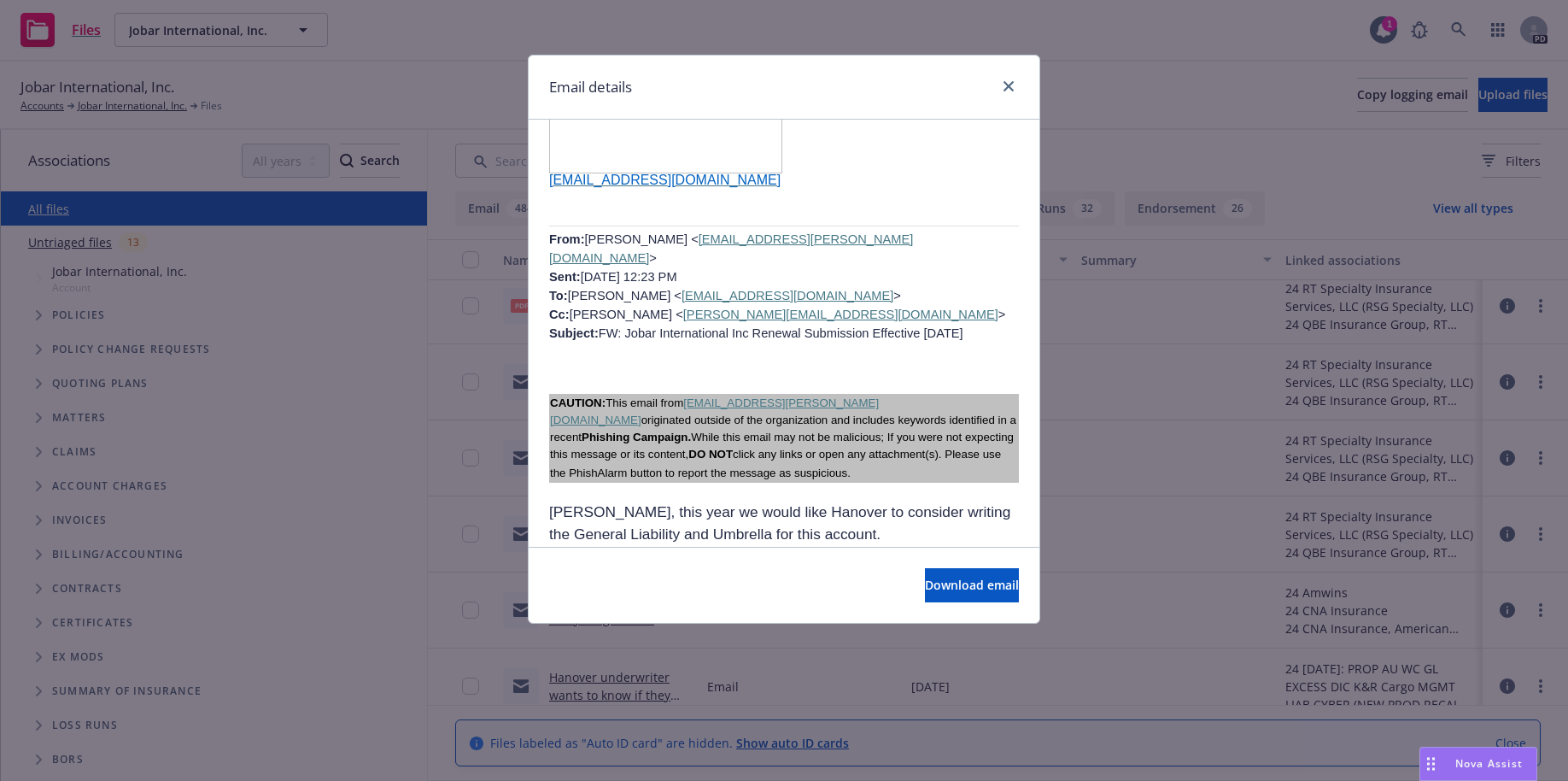
scroll to position [4567, 0]
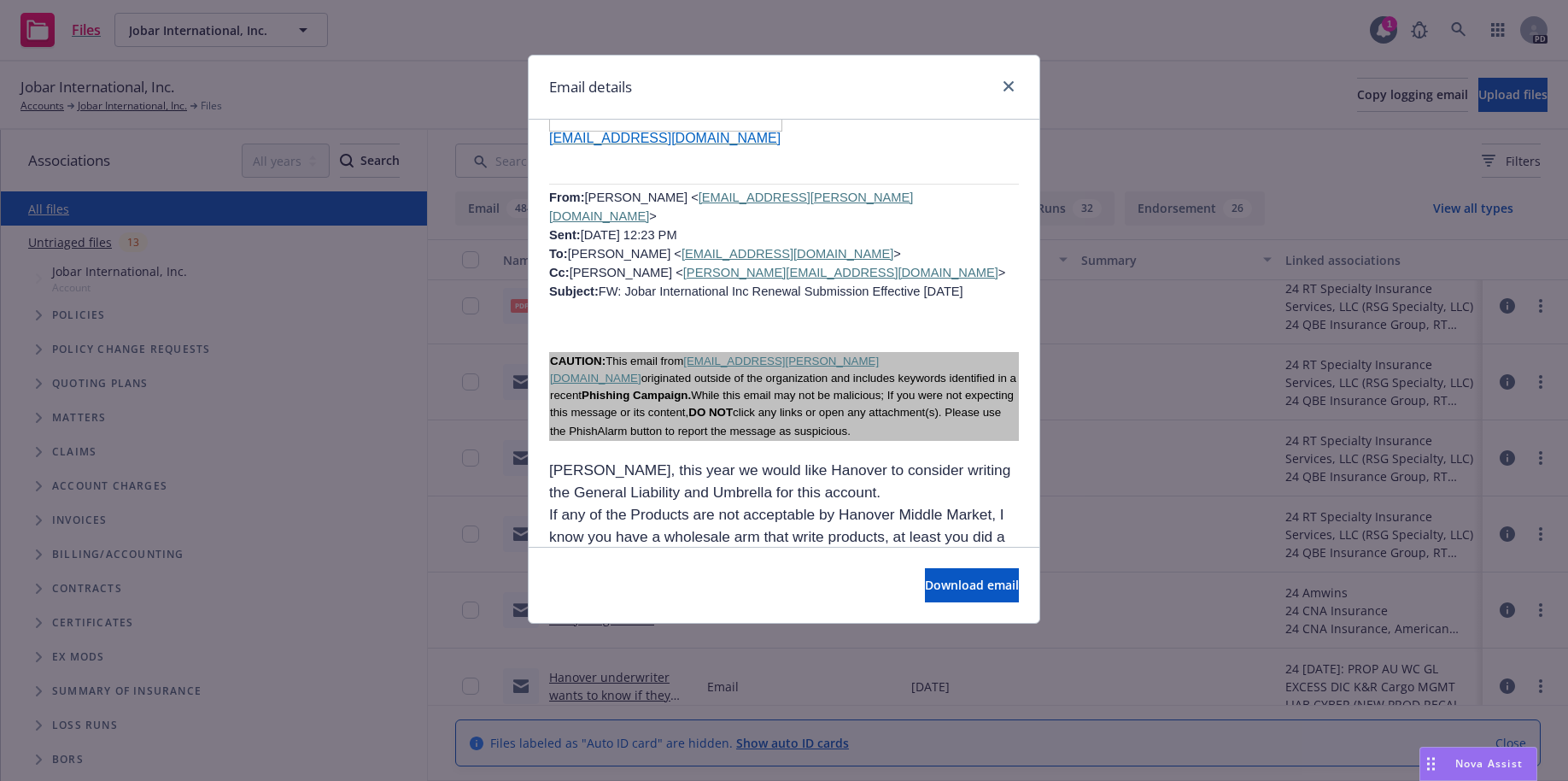
click at [656, 618] on span "Jobar Q1 Digital Sales Book – 2024" at bounding box center [648, 624] width 198 height 14
